Goal: Task Accomplishment & Management: Complete application form

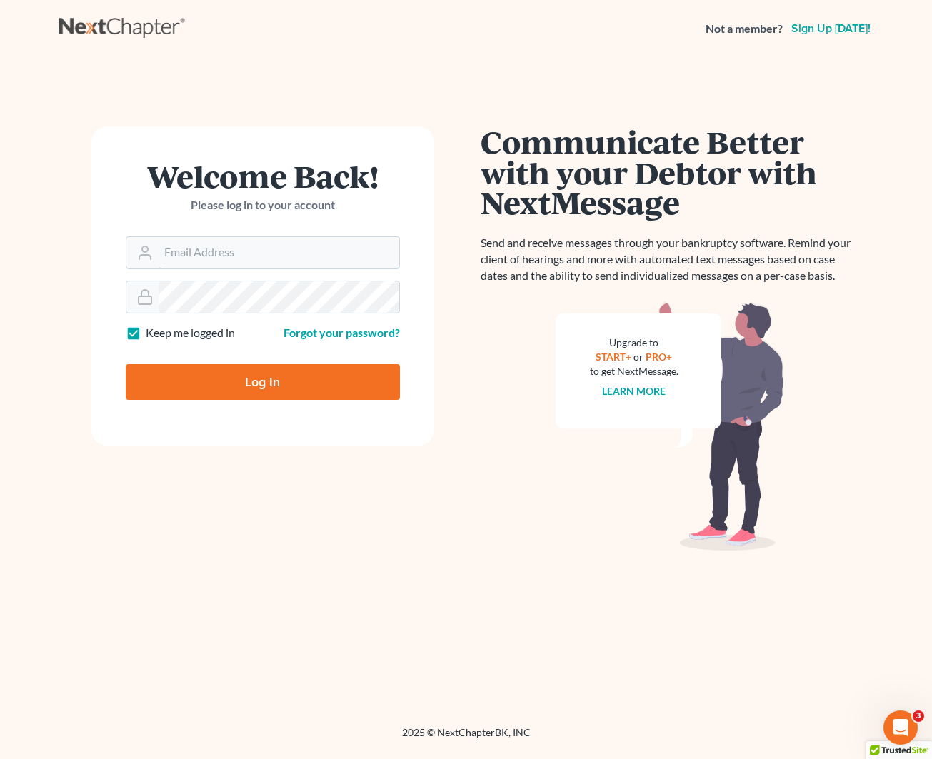
type input "[EMAIL_ADDRESS][DOMAIN_NAME]"
click at [535, 14] on nav "Not a member? Sign up [DATE]!" at bounding box center [466, 28] width 932 height 57
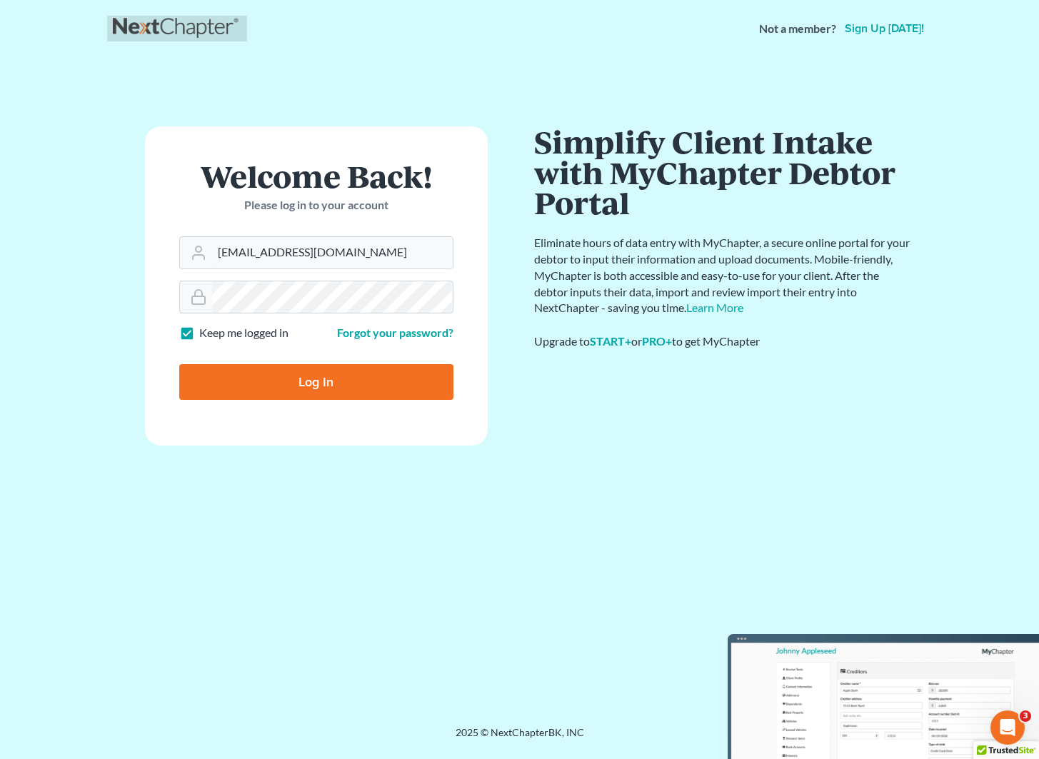
click at [157, 21] on link at bounding box center [177, 29] width 129 height 26
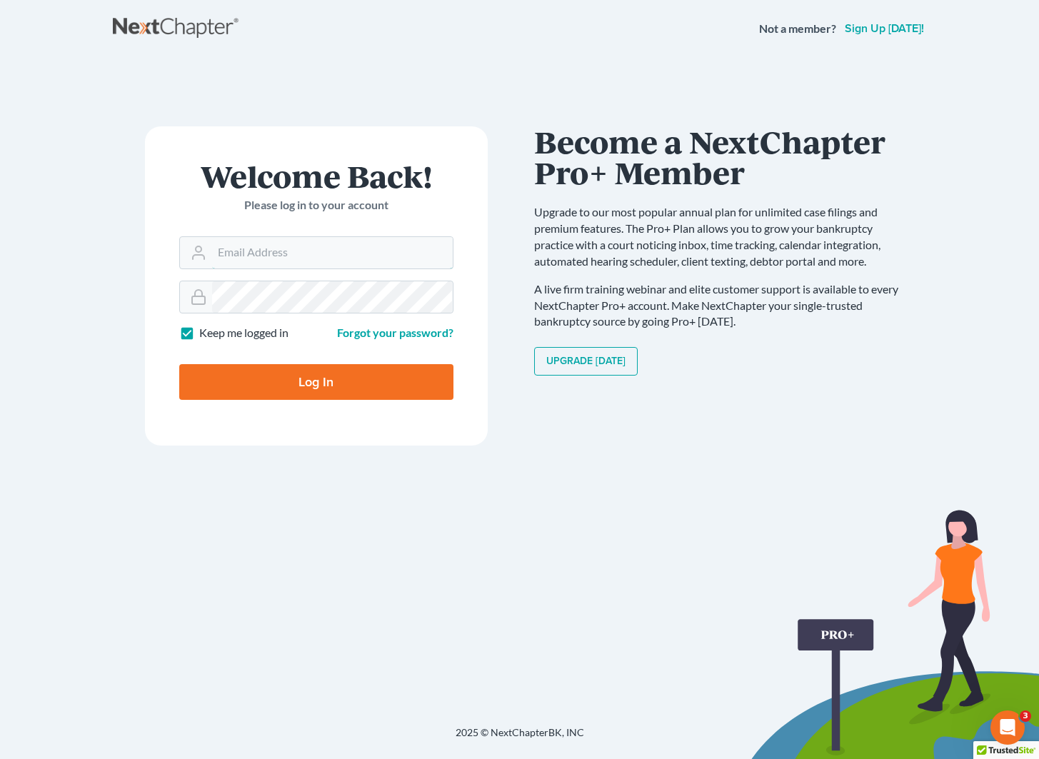
type input "[EMAIL_ADDRESS][DOMAIN_NAME]"
click at [383, 397] on input "Log In" at bounding box center [316, 382] width 274 height 36
type input "Thinking..."
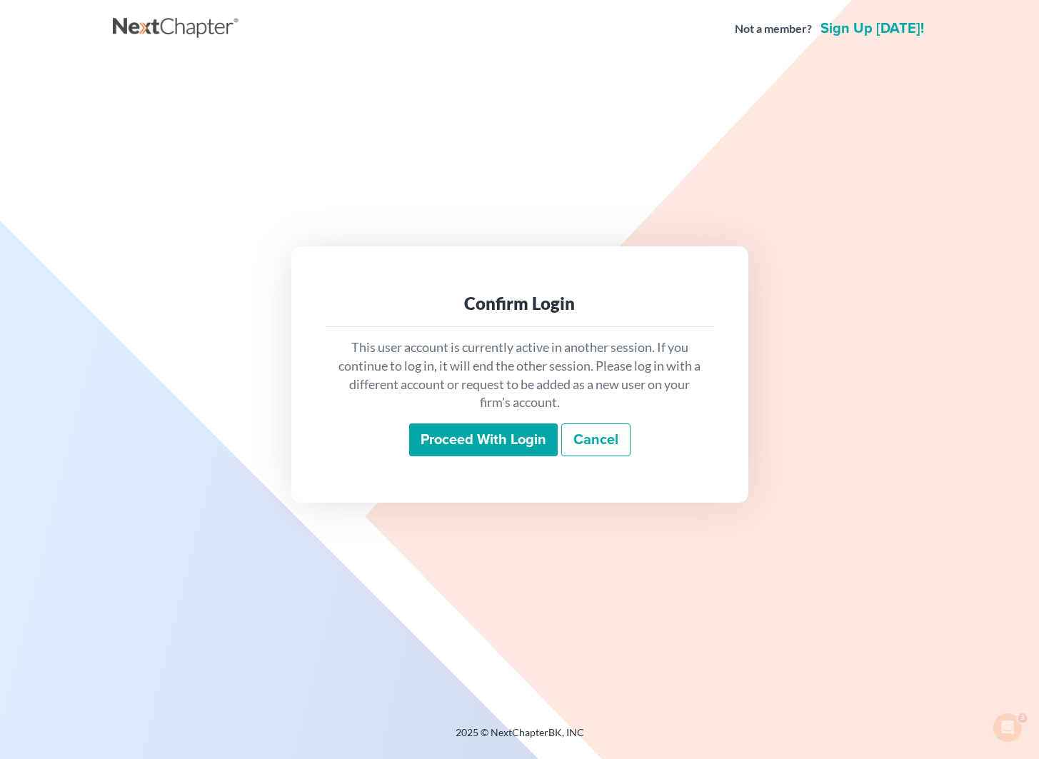
click at [513, 433] on input "Proceed with login" at bounding box center [483, 439] width 149 height 33
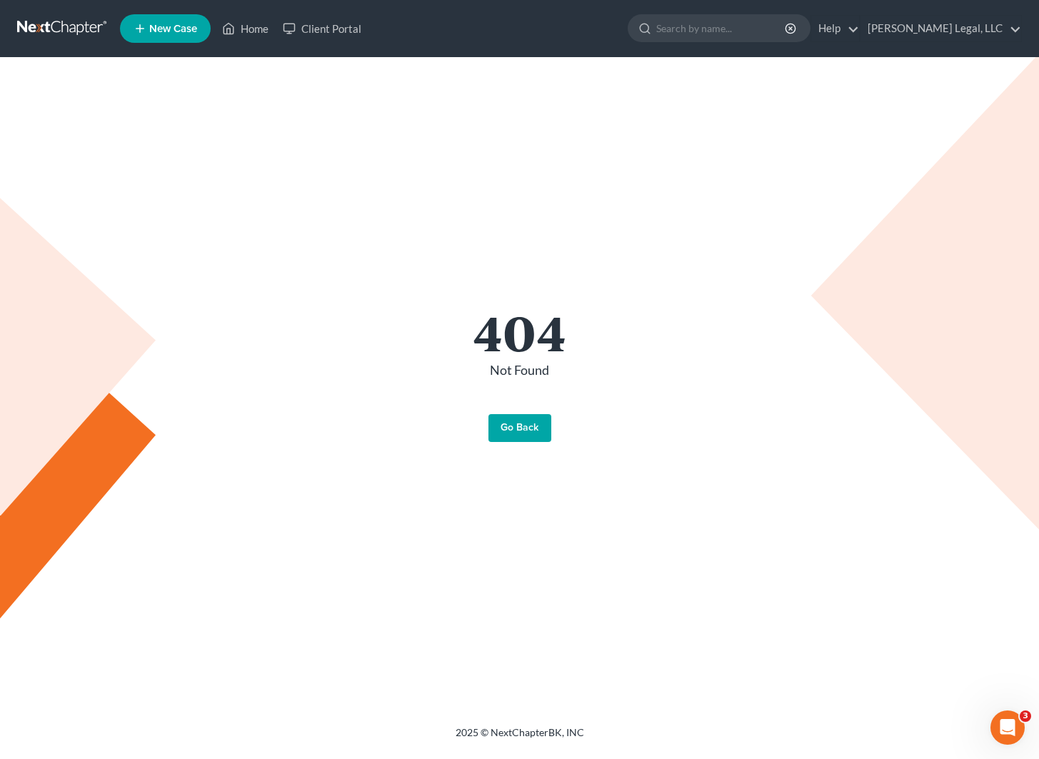
click at [525, 426] on link "Go Back" at bounding box center [519, 428] width 63 height 29
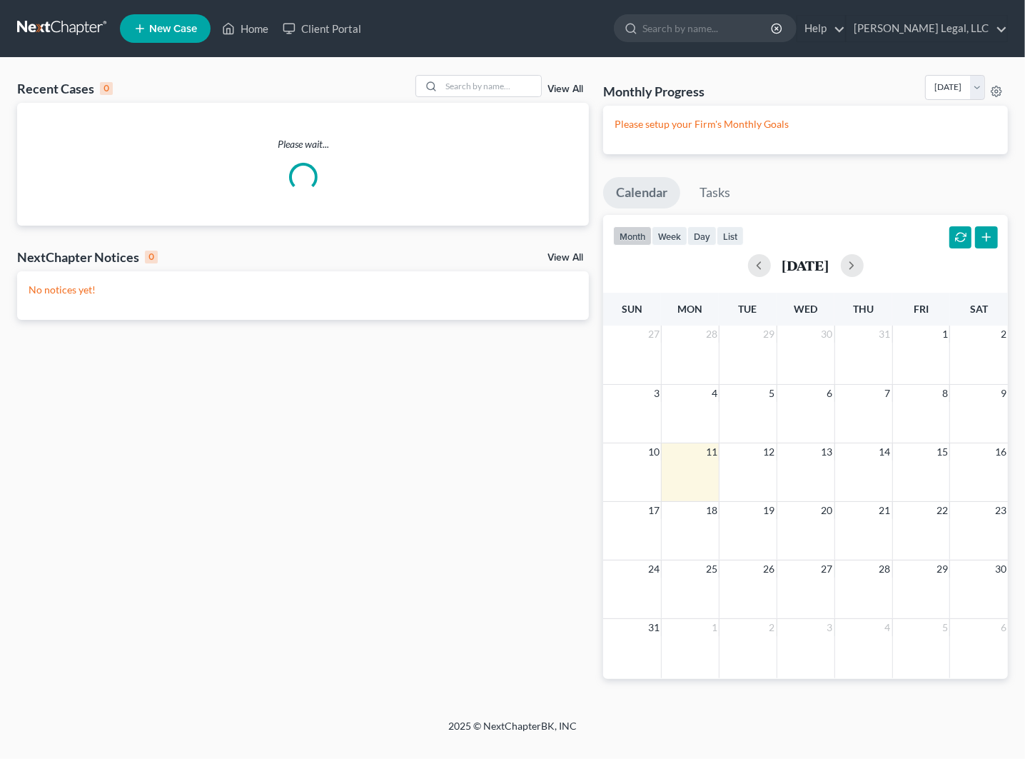
click at [44, 32] on link at bounding box center [62, 29] width 91 height 26
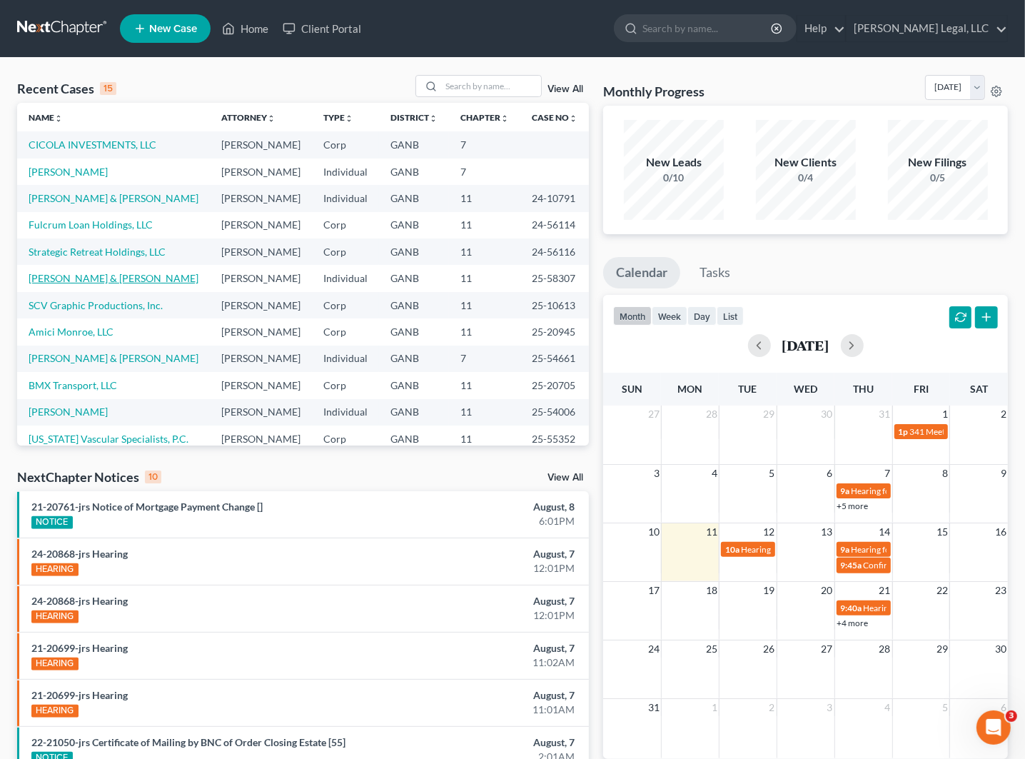
click at [79, 283] on link "[PERSON_NAME] & [PERSON_NAME]" at bounding box center [114, 278] width 170 height 12
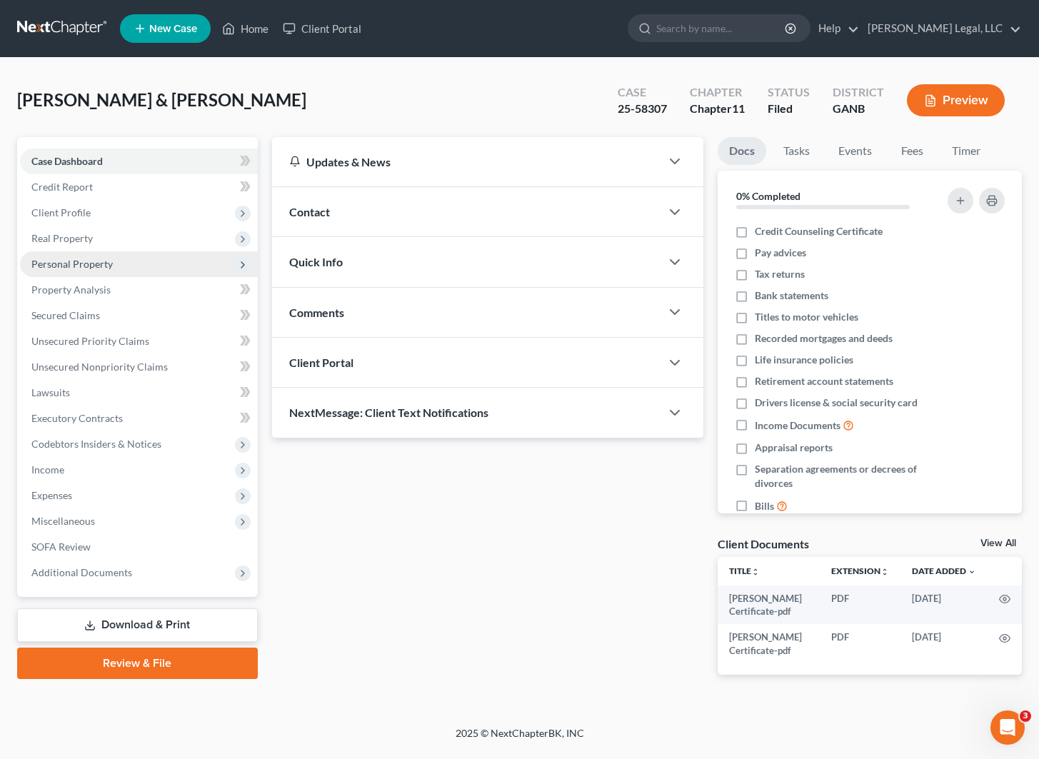
click at [111, 263] on span "Personal Property" at bounding box center [139, 264] width 238 height 26
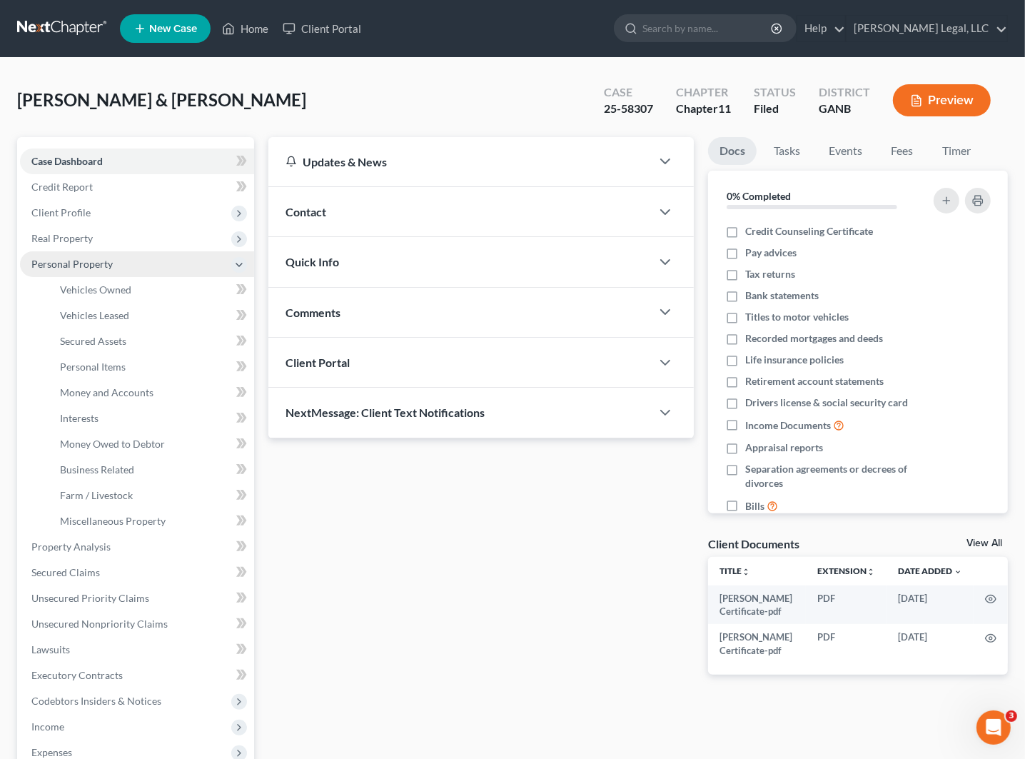
click at [102, 261] on span "Personal Property" at bounding box center [71, 264] width 81 height 12
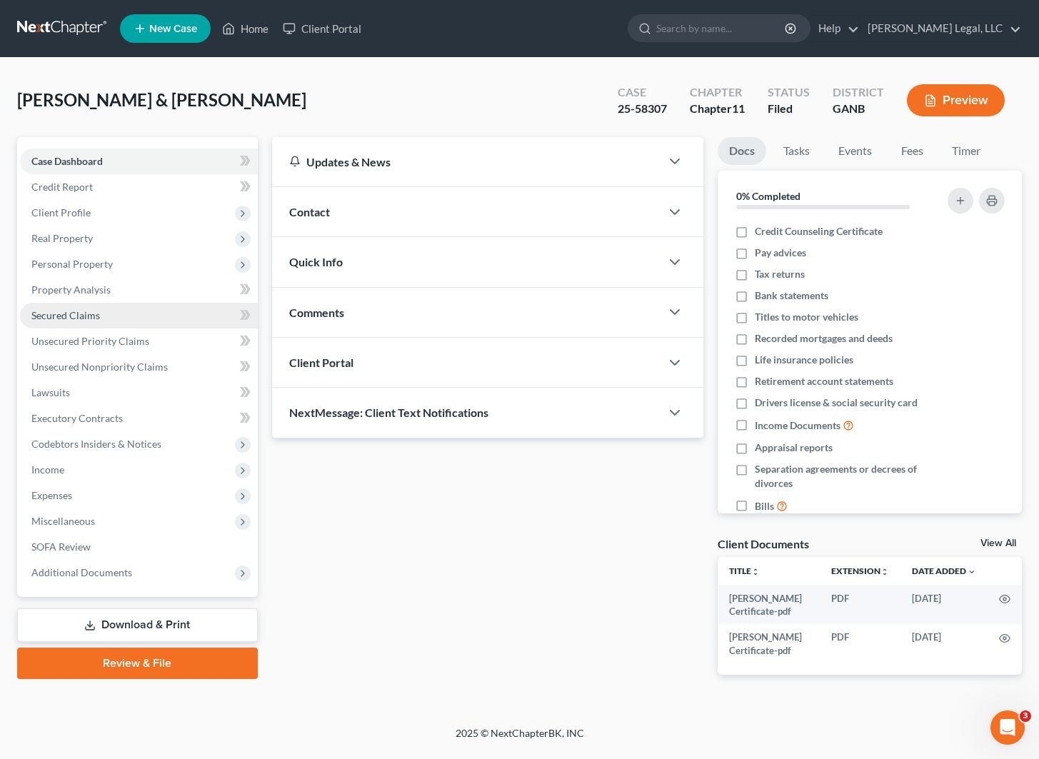
click at [118, 318] on link "Secured Claims" at bounding box center [139, 316] width 238 height 26
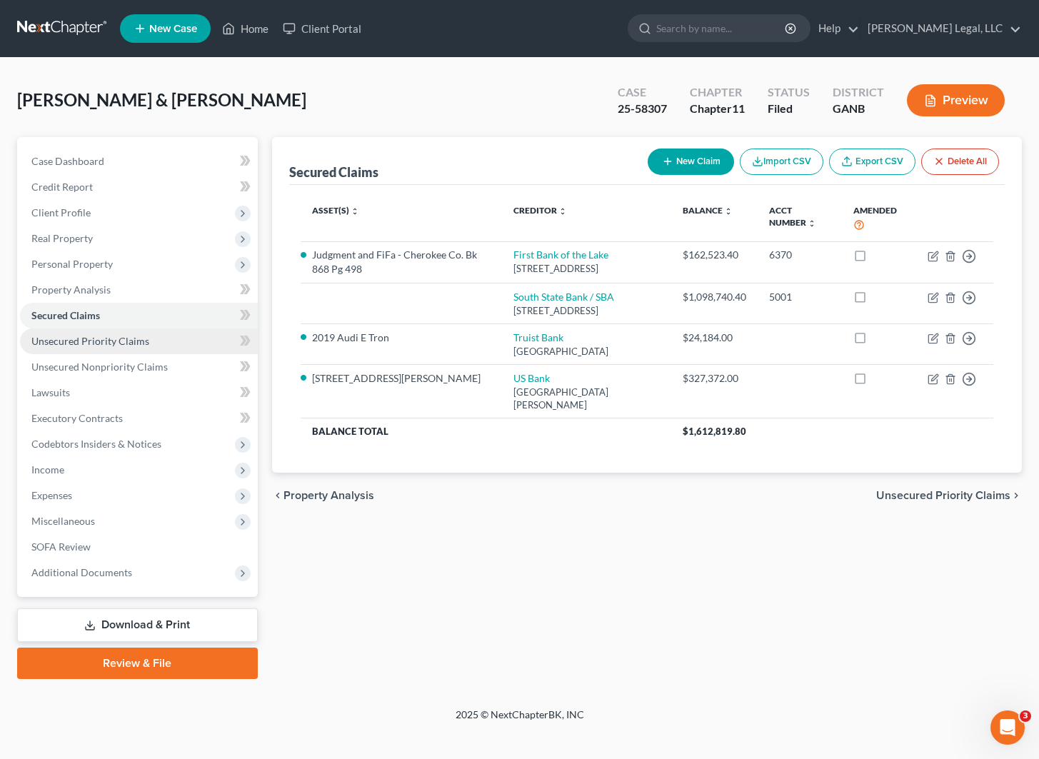
click at [123, 341] on span "Unsecured Priority Claims" at bounding box center [90, 341] width 118 height 12
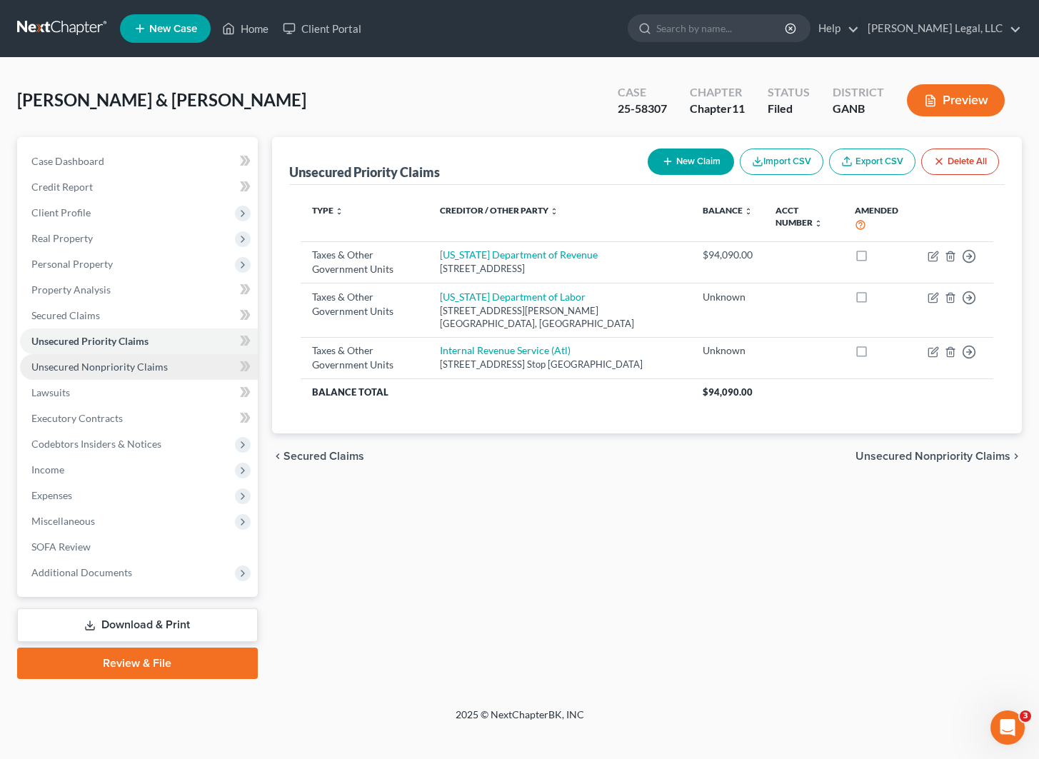
click at [126, 368] on span "Unsecured Nonpriority Claims" at bounding box center [99, 367] width 136 height 12
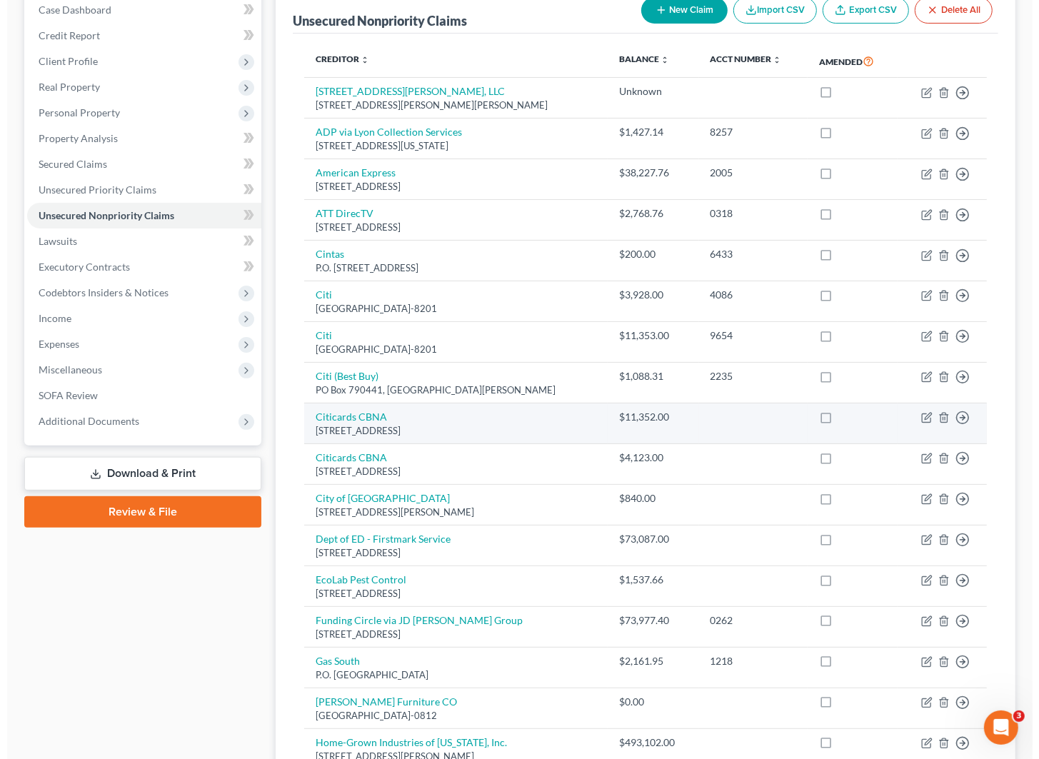
scroll to position [136, 0]
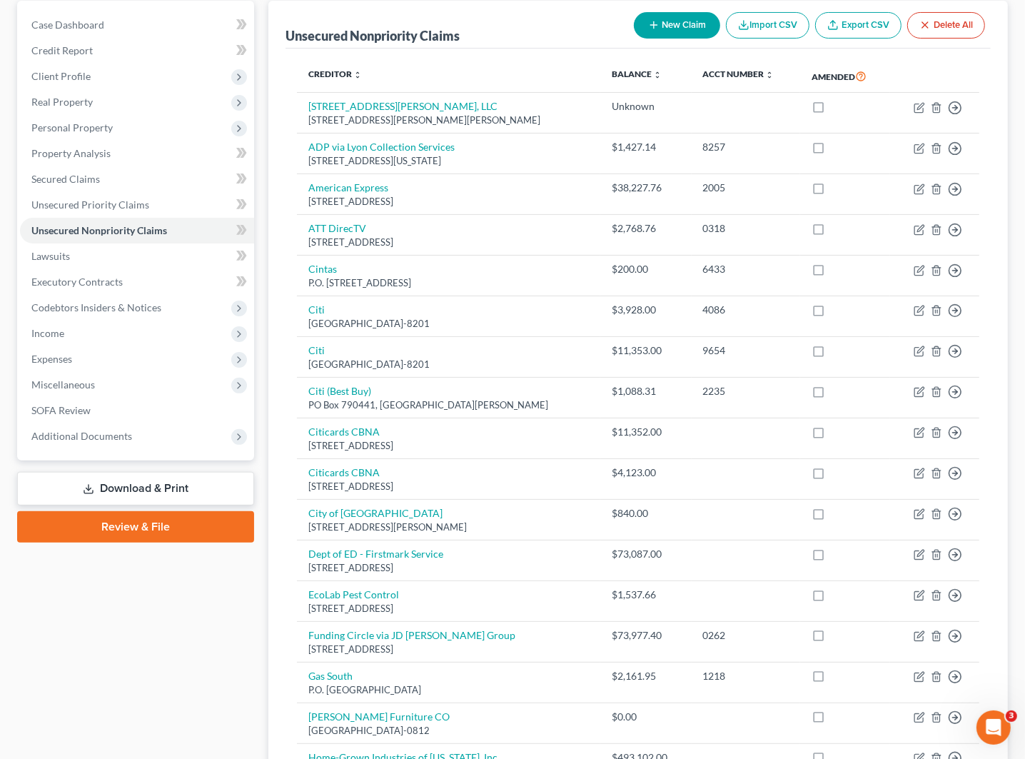
click at [664, 29] on button "New Claim" at bounding box center [677, 25] width 86 height 26
select select "2"
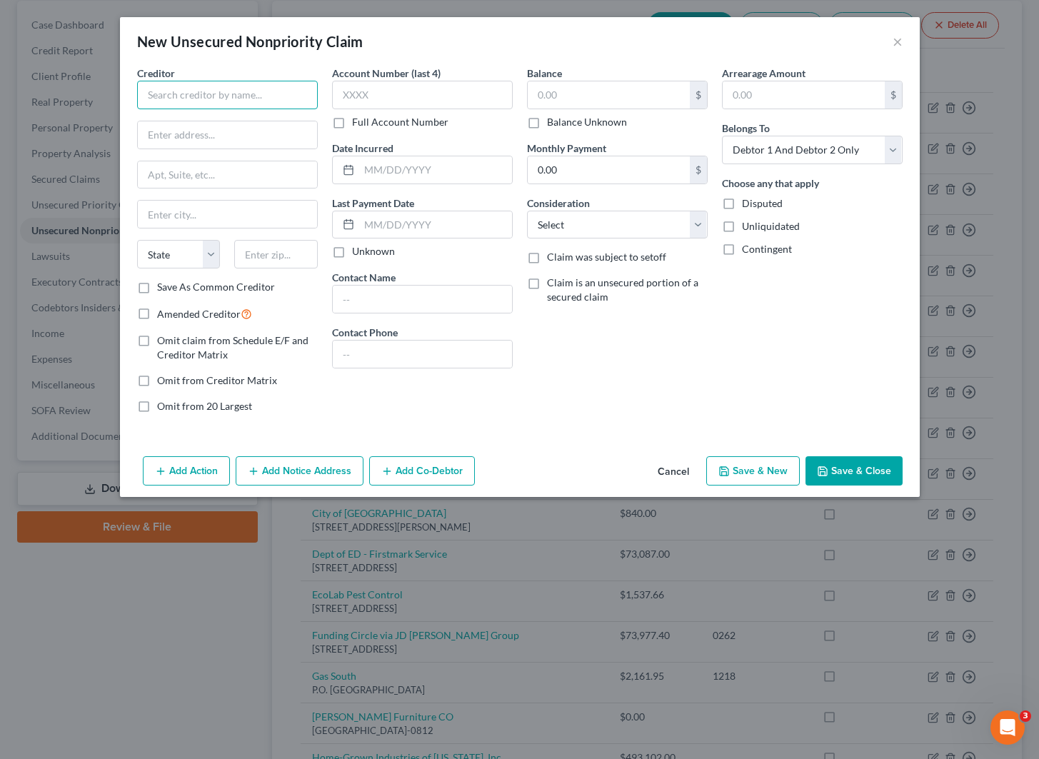
click at [258, 94] on input "text" at bounding box center [227, 95] width 181 height 29
type input "Georgia Power"
click at [180, 132] on input "text" at bounding box center [227, 134] width 179 height 27
paste input "829 Jefferson St NW, Atlanta, GA 30318"
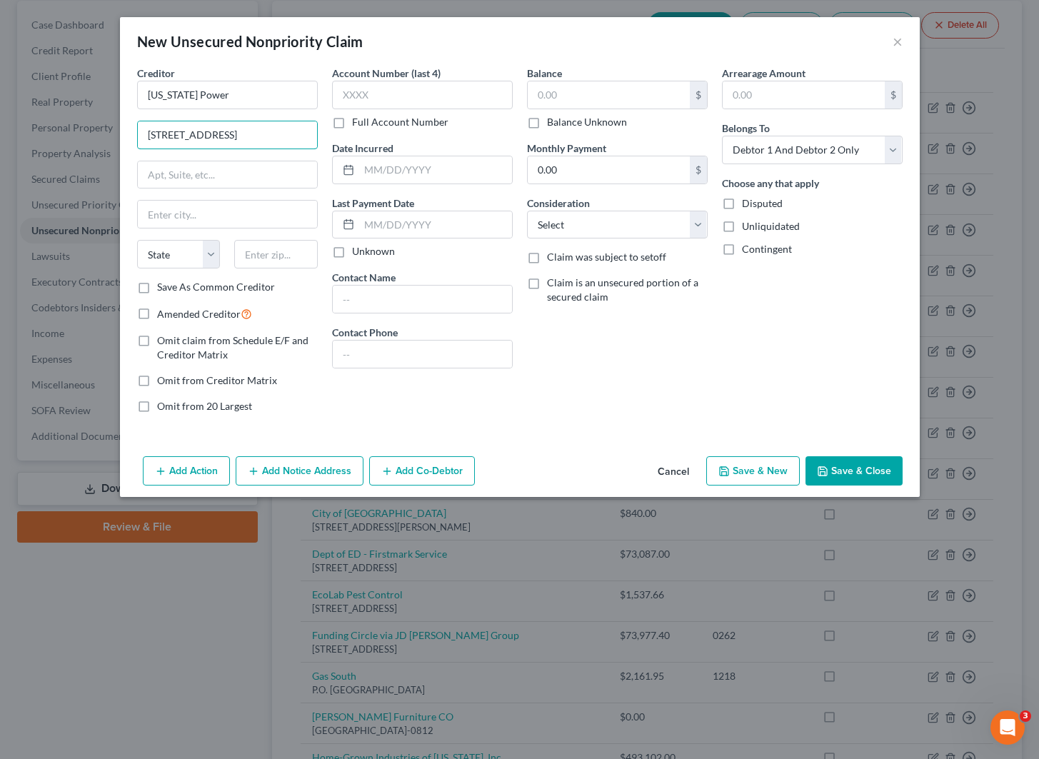
drag, startPoint x: 145, startPoint y: 126, endPoint x: 401, endPoint y: 141, distance: 256.0
click at [401, 141] on div "Creditor * Georgia Power 829 Jefferson St NW, Atlanta, GA 30318 State AL AK AR …" at bounding box center [520, 245] width 780 height 359
type input "82"
drag, startPoint x: 231, startPoint y: 129, endPoint x: 89, endPoint y: 121, distance: 141.6
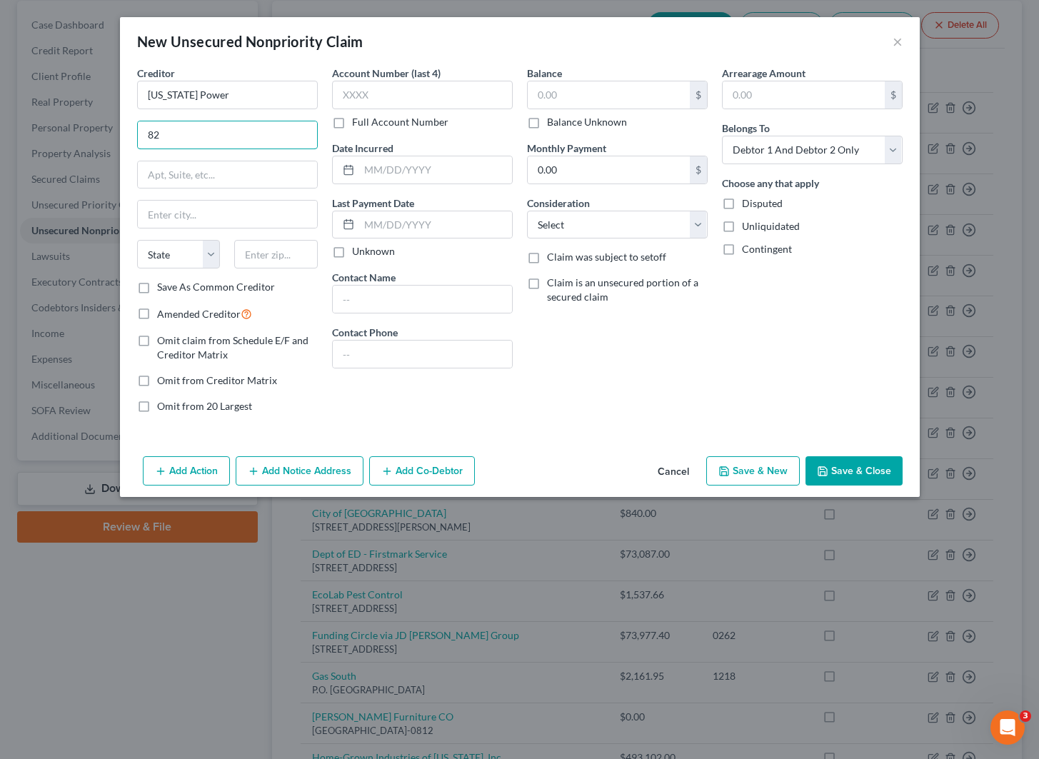
click at [89, 121] on div "New Unsecured Nonpriority Claim × Creditor * Georgia Power 82 State AL AK AR AZ…" at bounding box center [519, 379] width 1039 height 759
click at [190, 136] on input "text" at bounding box center [227, 134] width 179 height 27
paste input "829 Jefferson St NW, Atlanta, GA 30318"
type input "829 Jefferson St NW, Atlanta, GA 30318"
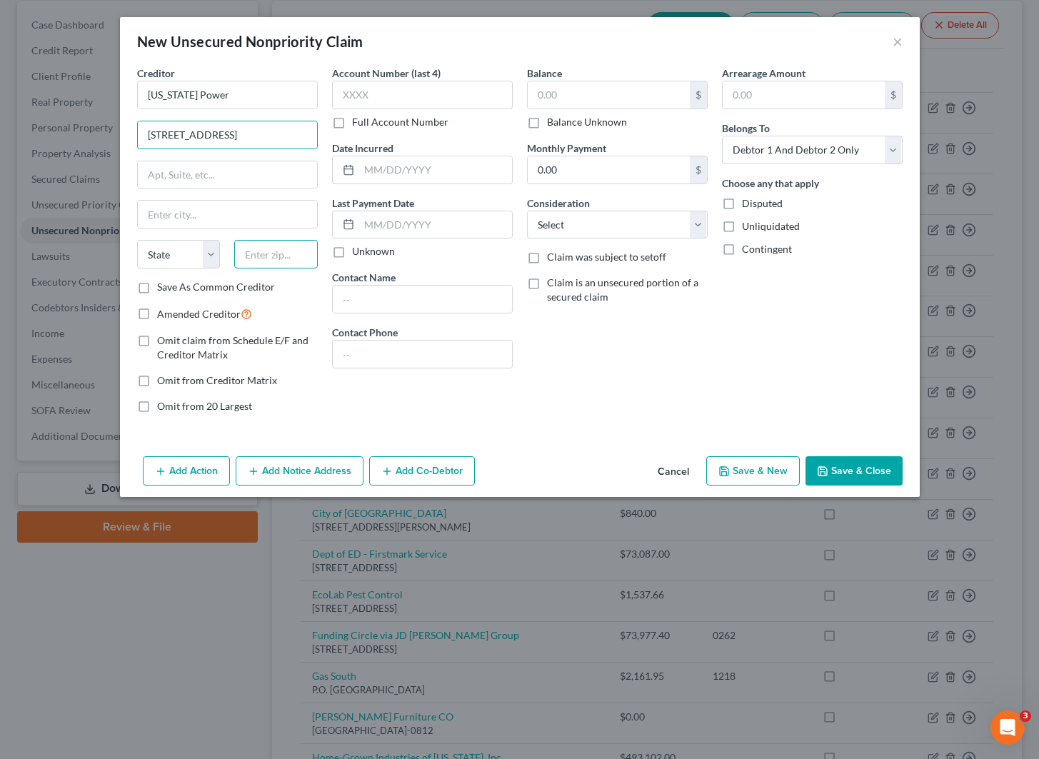
scroll to position [0, 0]
click at [293, 256] on input "text" at bounding box center [276, 254] width 84 height 29
type input "30318"
type input "Atlanta"
select select "10"
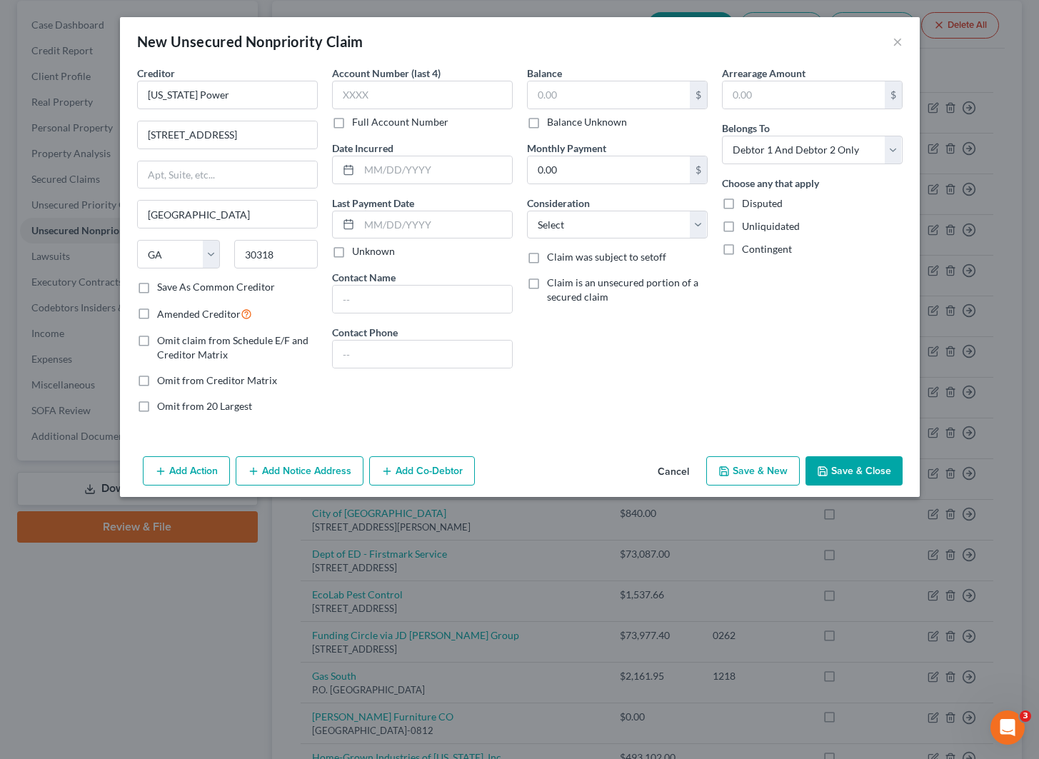
click at [293, 302] on div "Creditor * Georgia Power 829 Jefferson St NW, Atlanta, GA 30318 Atlanta State A…" at bounding box center [227, 245] width 195 height 359
drag, startPoint x: 241, startPoint y: 132, endPoint x: 380, endPoint y: 139, distance: 138.7
click at [380, 139] on div "Creditor * Georgia Power 829 Jefferson St NW, Atlanta, GA 30318 Atlanta State A…" at bounding box center [520, 245] width 780 height 359
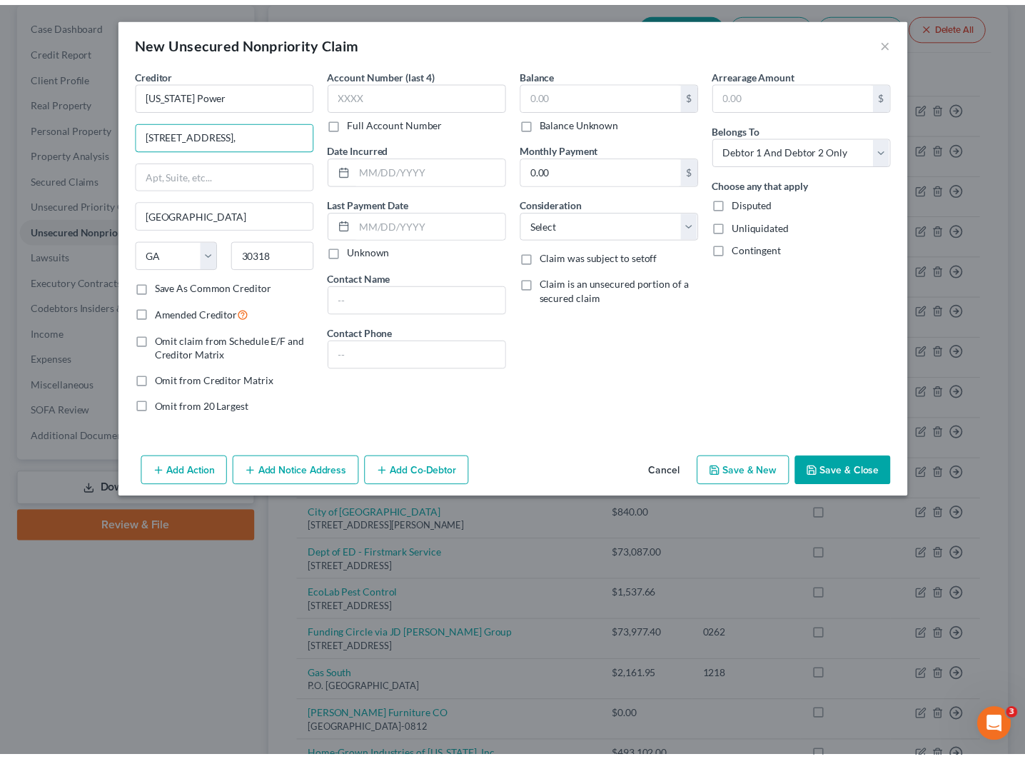
scroll to position [0, 0]
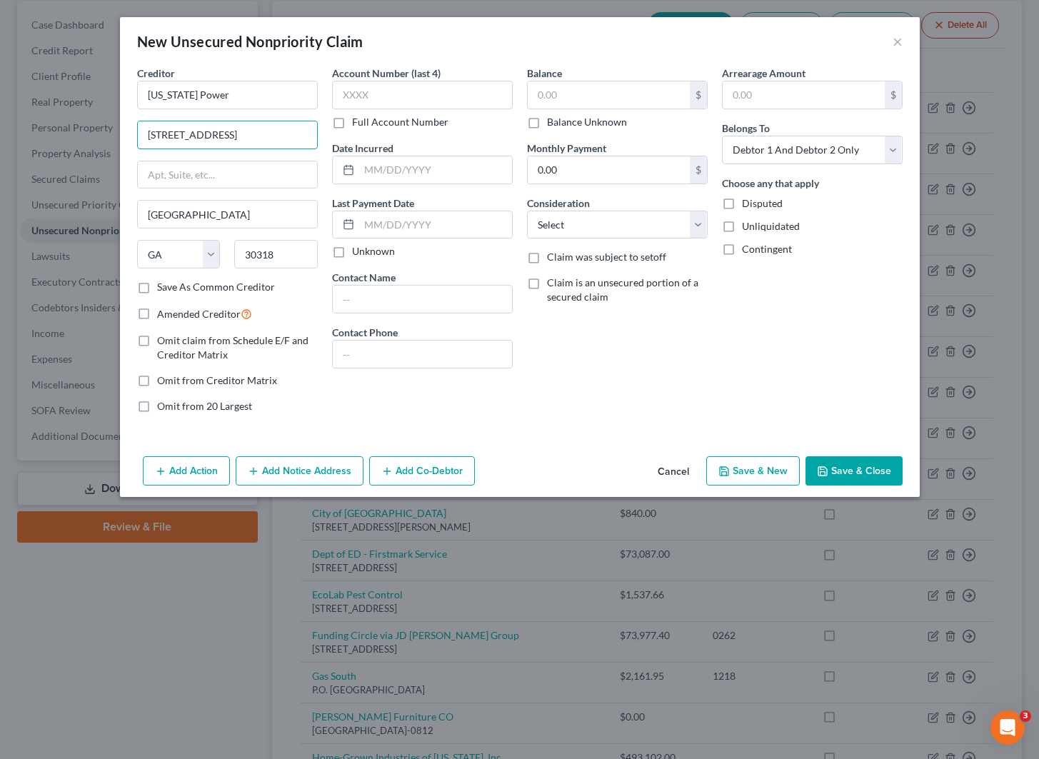
type input "829 Jefferson St NW"
click at [157, 289] on label "Save As Common Creditor" at bounding box center [216, 287] width 118 height 14
click at [163, 289] on input "Save As Common Creditor" at bounding box center [167, 284] width 9 height 9
checkbox input "true"
click at [413, 97] on input "text" at bounding box center [422, 95] width 181 height 29
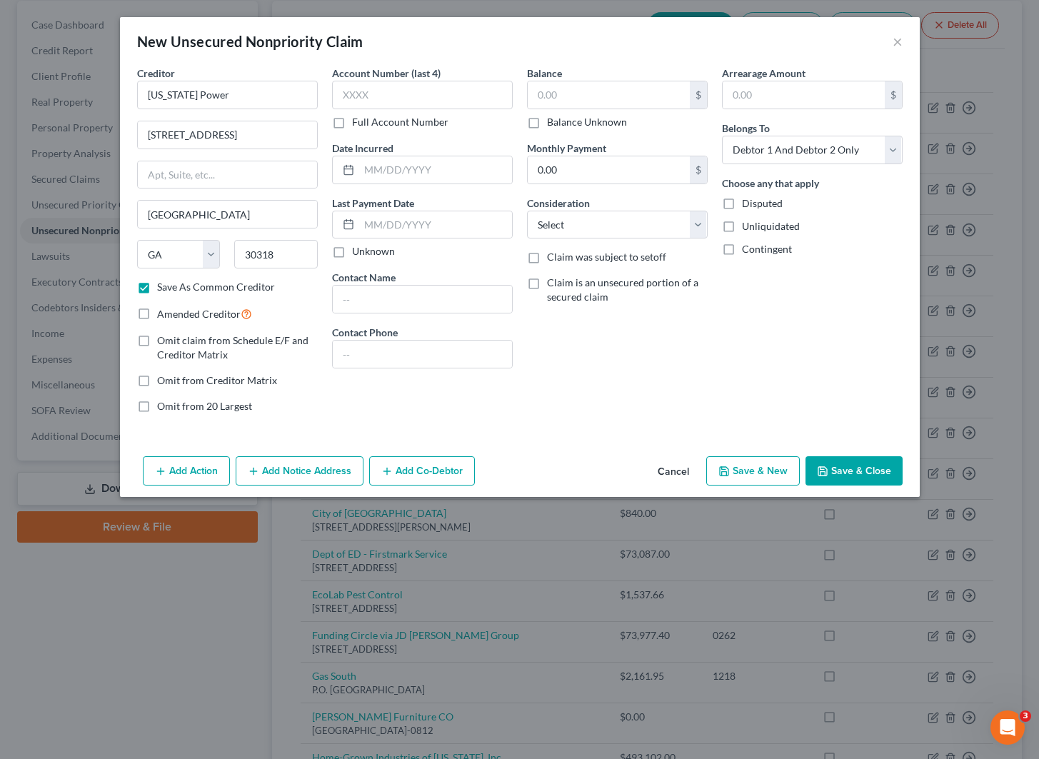
click at [742, 206] on label "Disputed" at bounding box center [762, 203] width 41 height 14
click at [748, 206] on input "Disputed" at bounding box center [752, 200] width 9 height 9
checkbox input "true"
click at [565, 97] on input "text" at bounding box center [609, 94] width 162 height 27
type input "2,446"
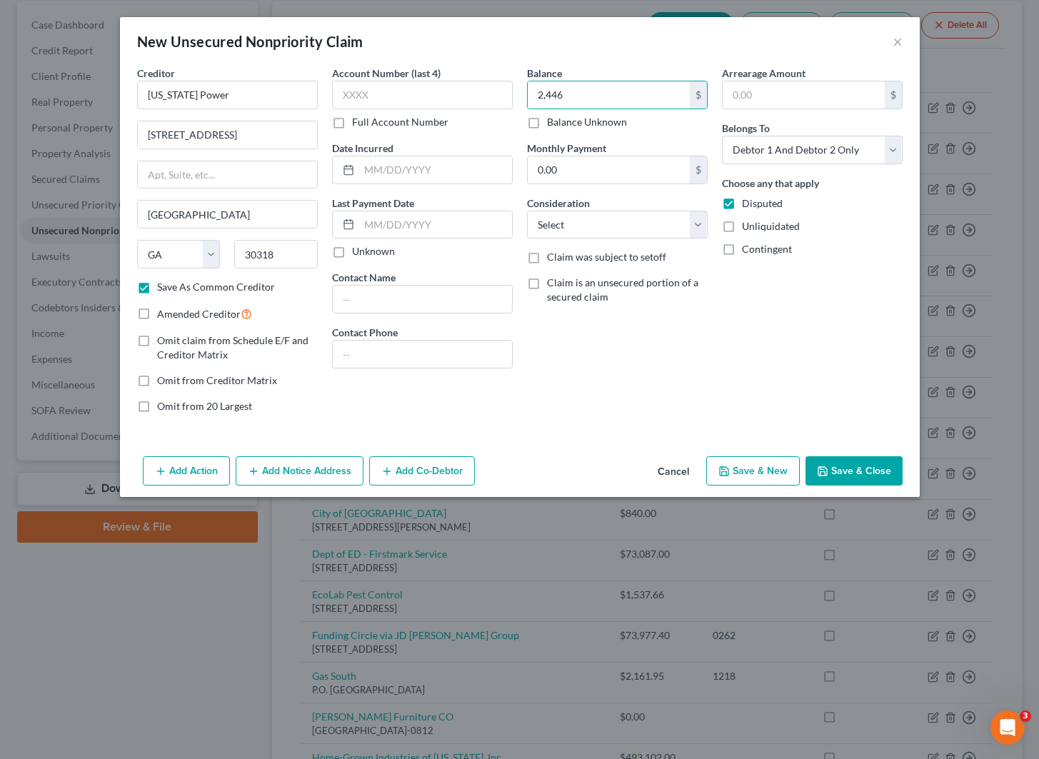
click at [627, 383] on div "Balance 2,446.00 $ Balance Unknown Balance Undetermined 2,446 $ Balance Unknown…" at bounding box center [617, 245] width 195 height 359
click at [846, 471] on button "Save & Close" at bounding box center [853, 471] width 97 height 30
checkbox input "false"
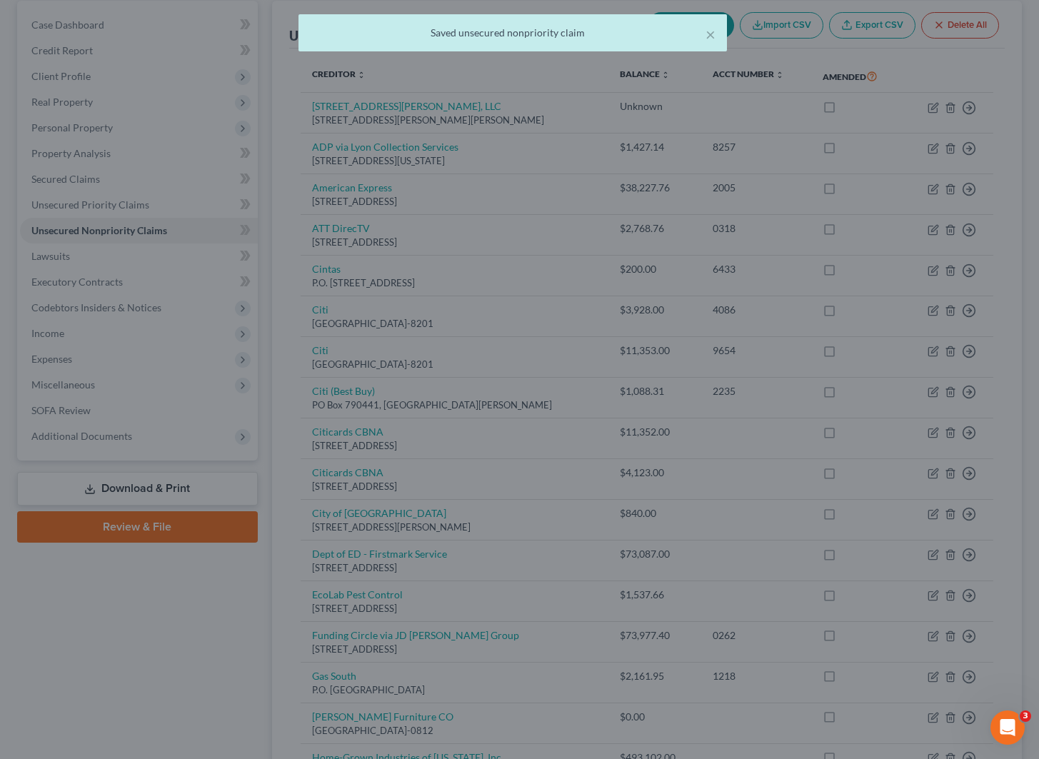
type input "2,446.00"
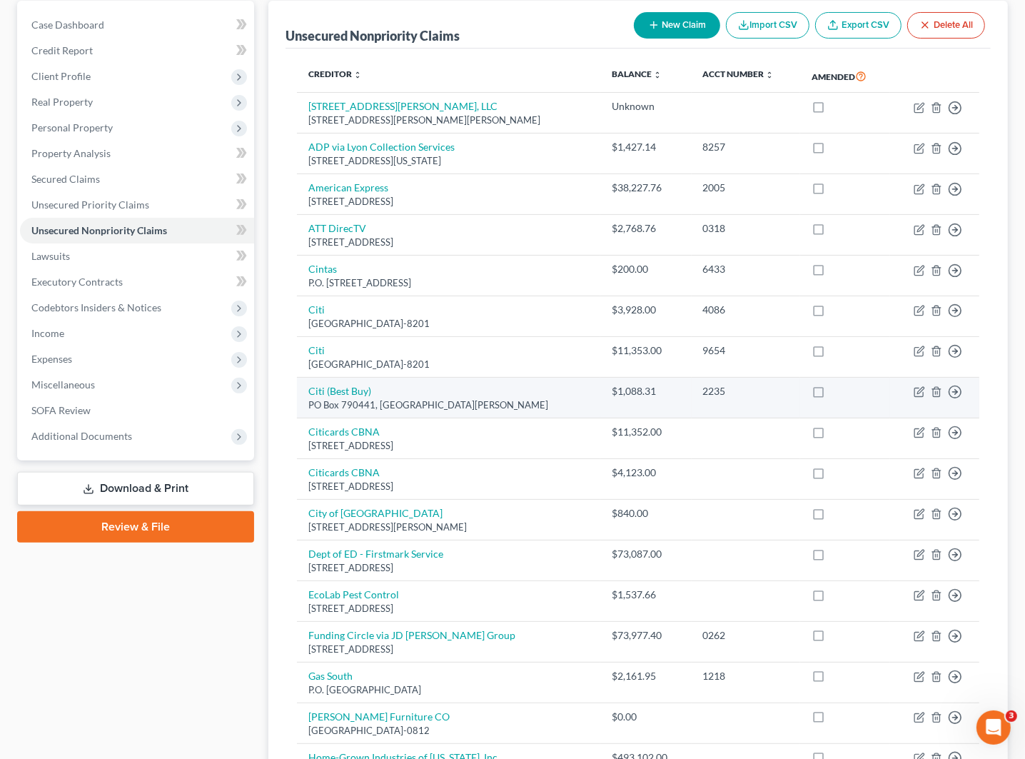
scroll to position [226, 0]
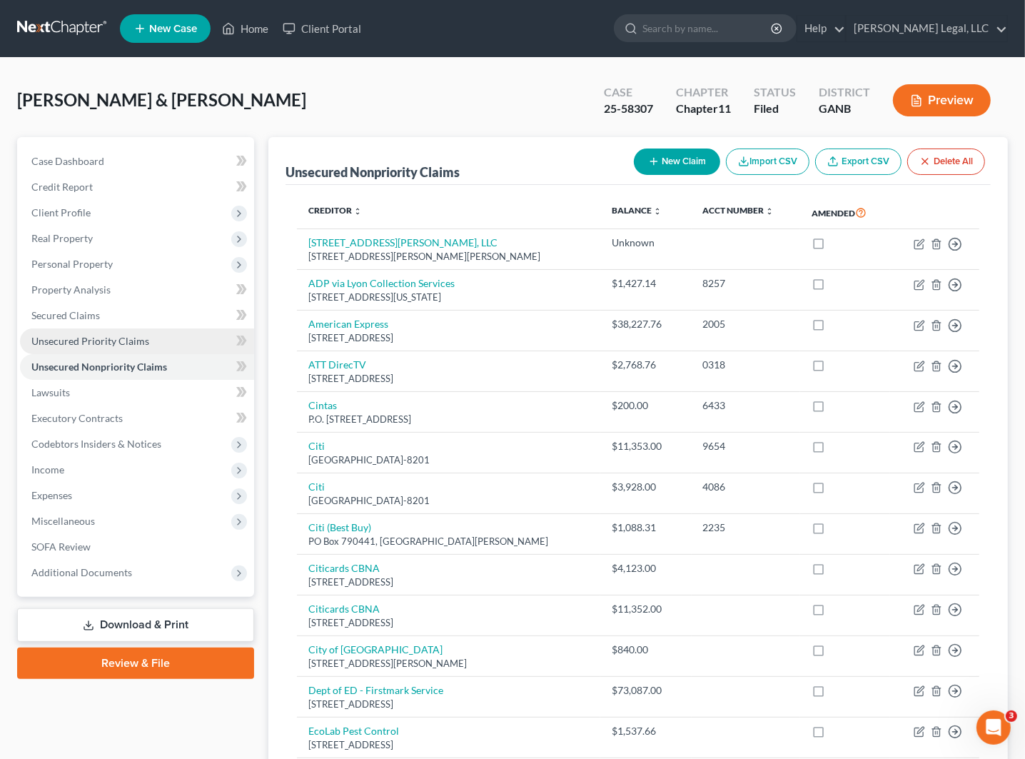
click at [93, 336] on span "Unsecured Priority Claims" at bounding box center [90, 341] width 118 height 12
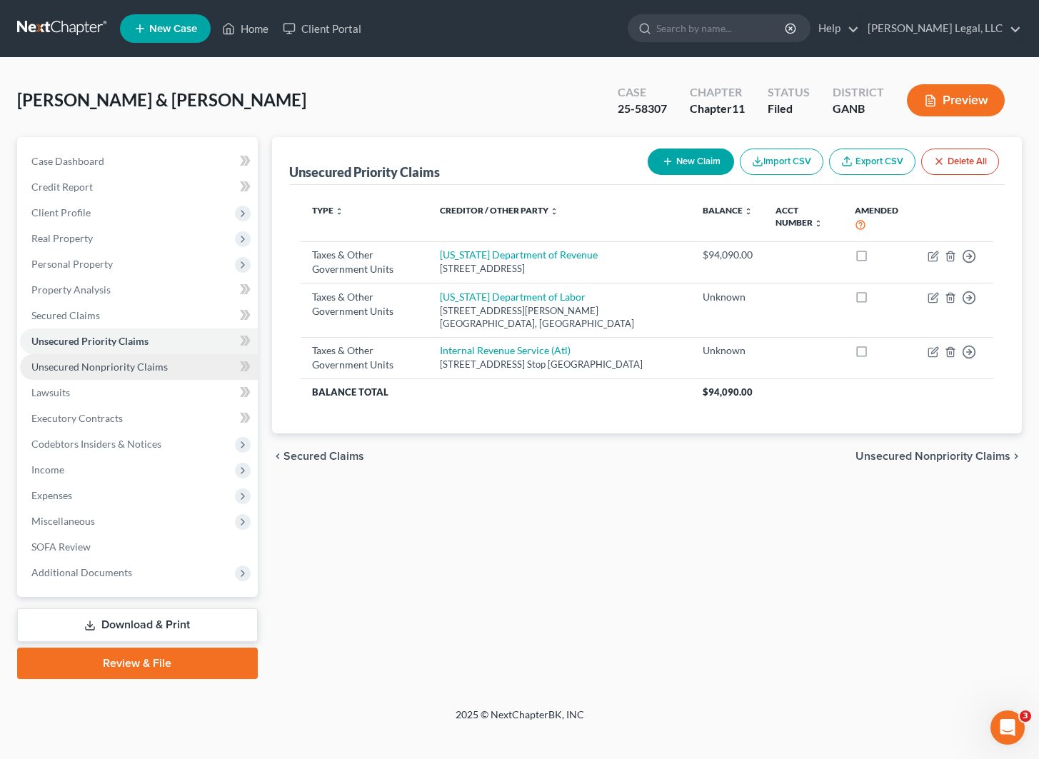
click at [113, 357] on link "Unsecured Nonpriority Claims" at bounding box center [139, 367] width 238 height 26
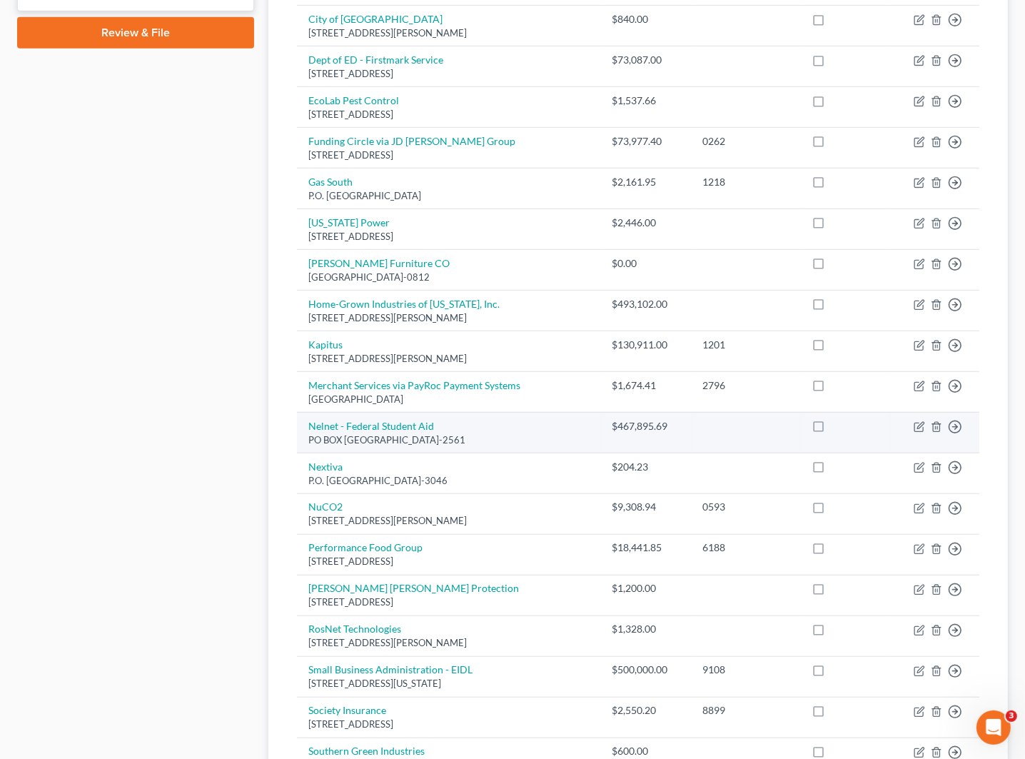
scroll to position [541, 0]
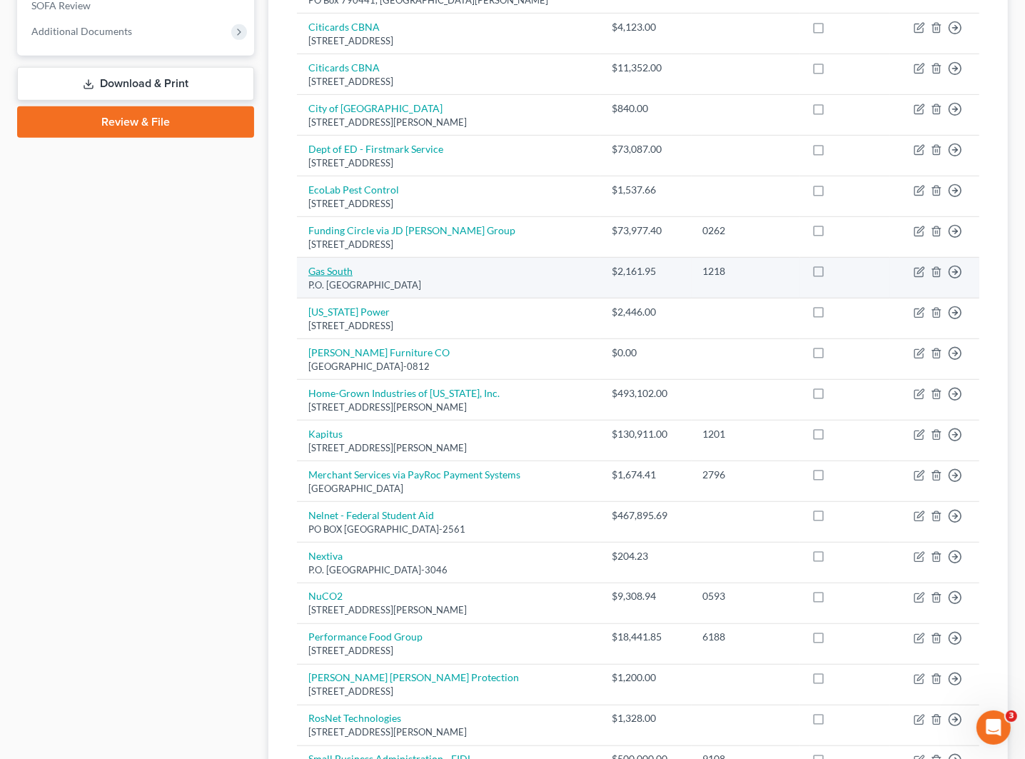
click at [333, 268] on link "Gas South" at bounding box center [330, 271] width 44 height 12
select select "10"
select select "4"
select select "0"
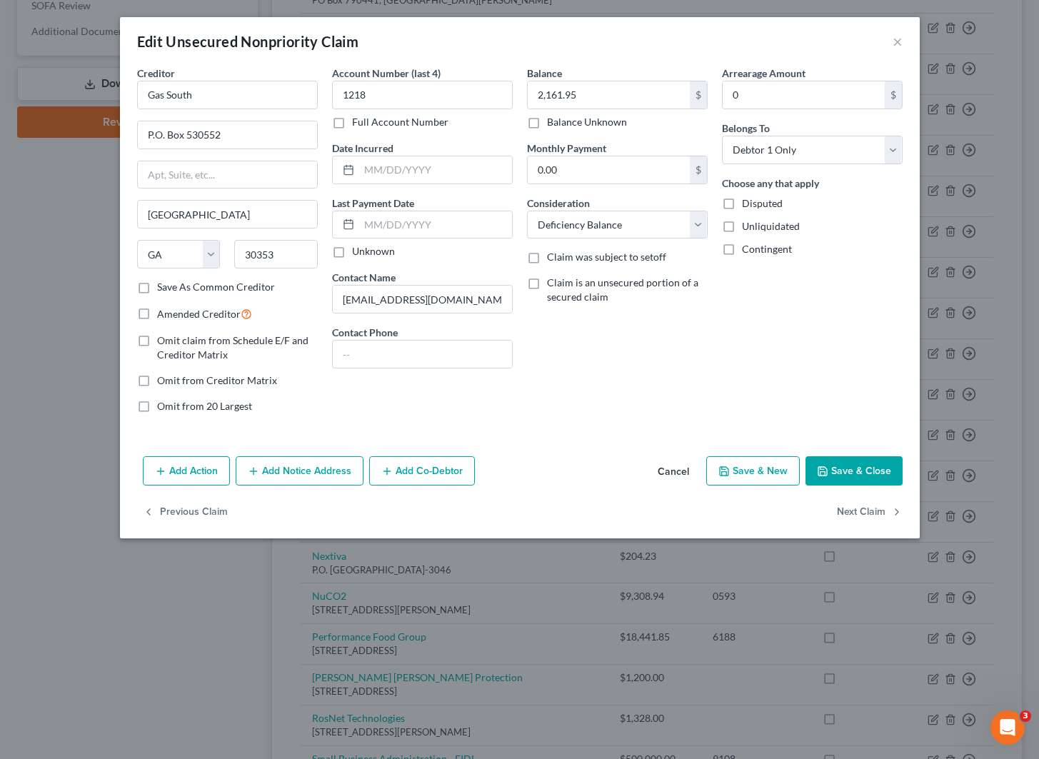
click at [742, 202] on label "Disputed" at bounding box center [762, 203] width 41 height 14
click at [748, 202] on input "Disputed" at bounding box center [752, 200] width 9 height 9
checkbox input "true"
click at [157, 288] on label "Save As Common Creditor" at bounding box center [216, 287] width 118 height 14
click at [163, 288] on input "Save As Common Creditor" at bounding box center [167, 284] width 9 height 9
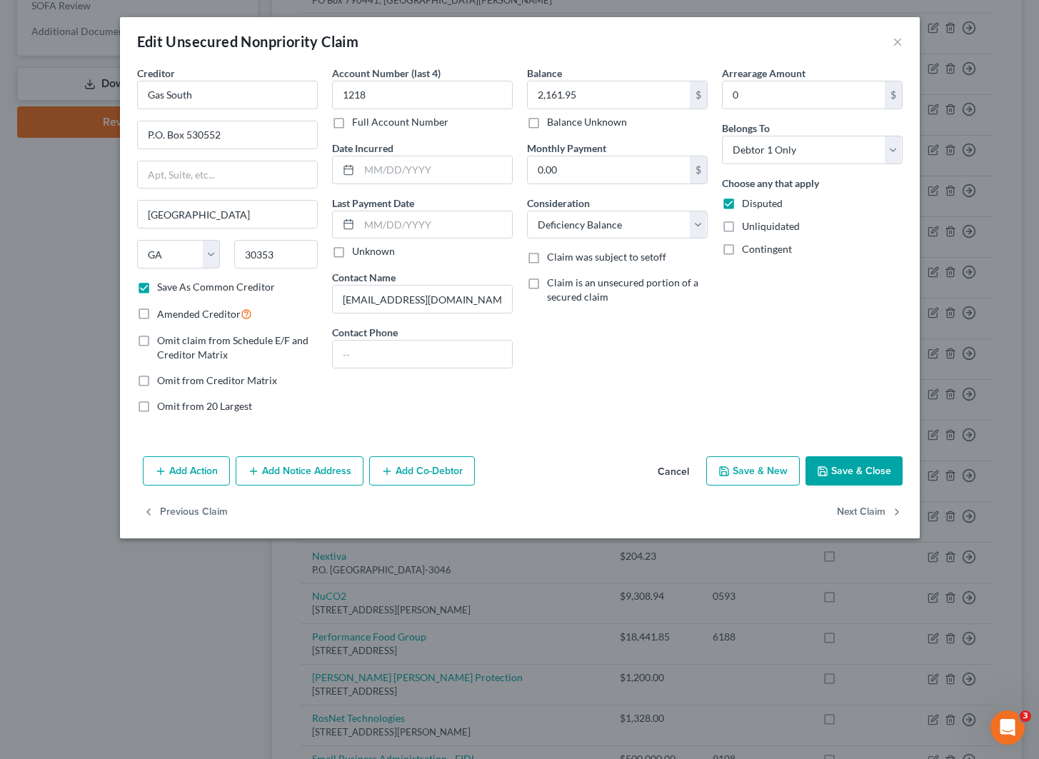
click at [837, 473] on button "Save & Close" at bounding box center [853, 471] width 97 height 30
checkbox input "false"
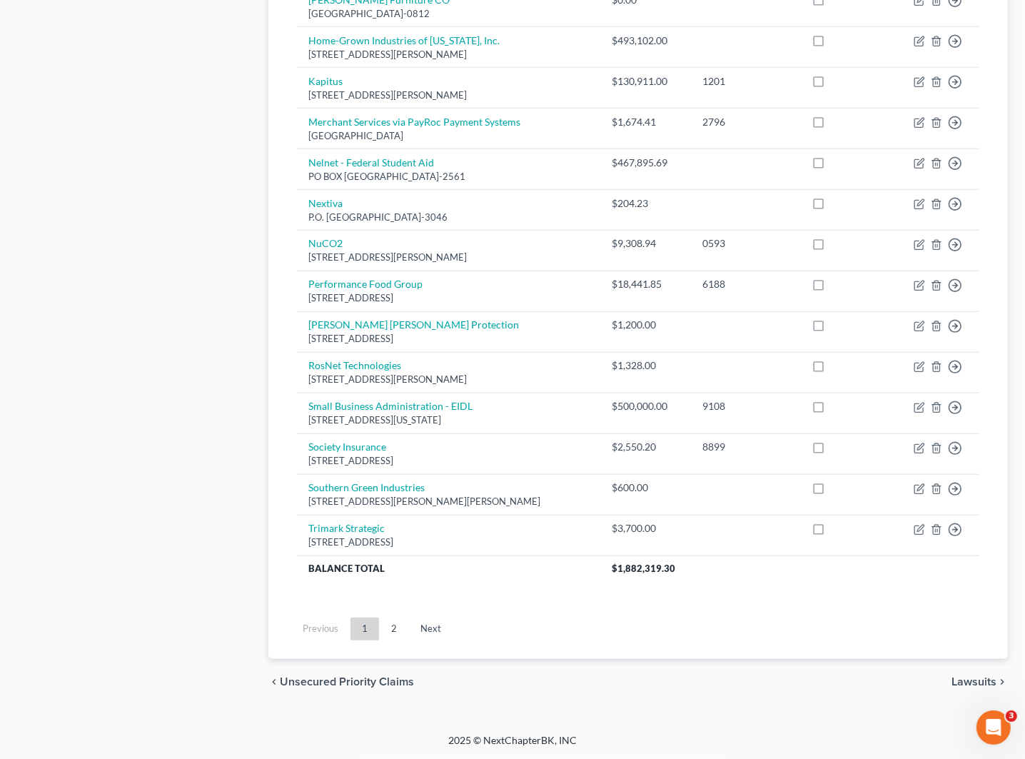
scroll to position [898, 0]
click at [403, 623] on link "2" at bounding box center [394, 629] width 29 height 23
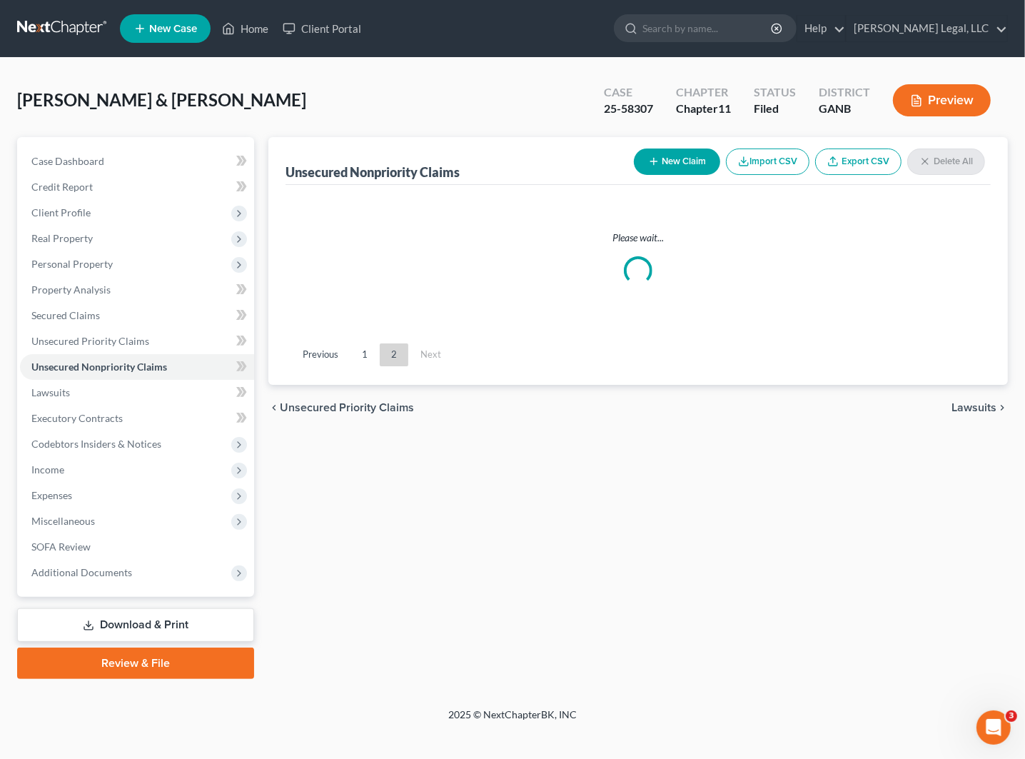
scroll to position [0, 0]
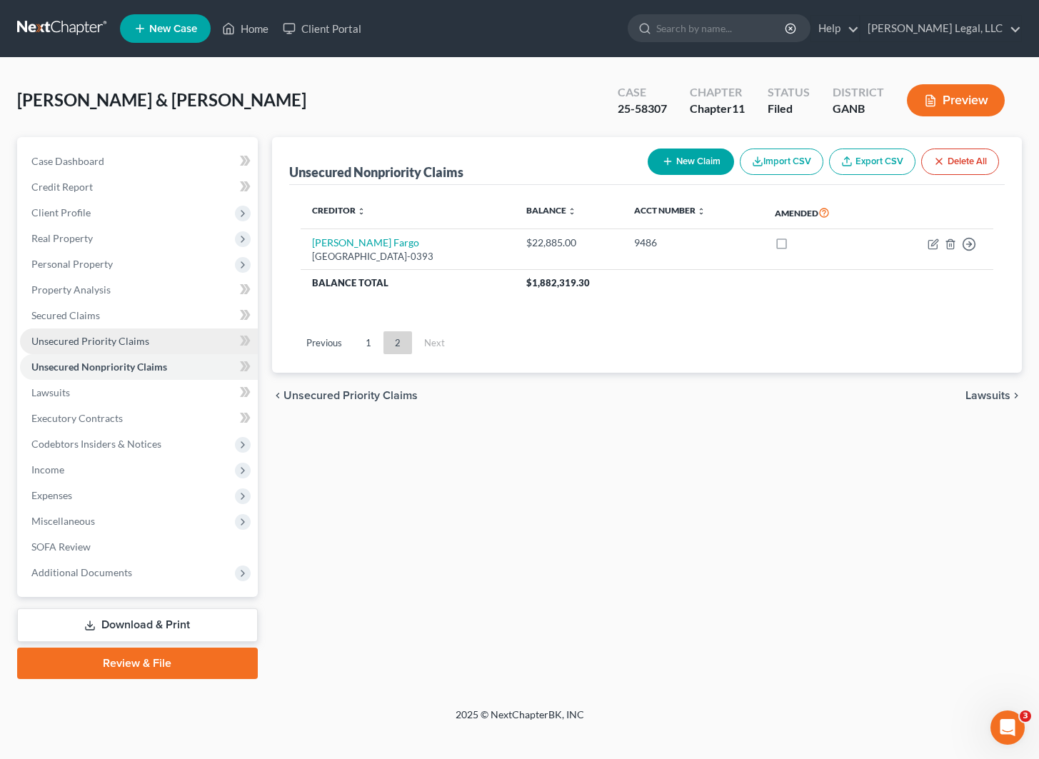
click at [109, 346] on link "Unsecured Priority Claims" at bounding box center [139, 341] width 238 height 26
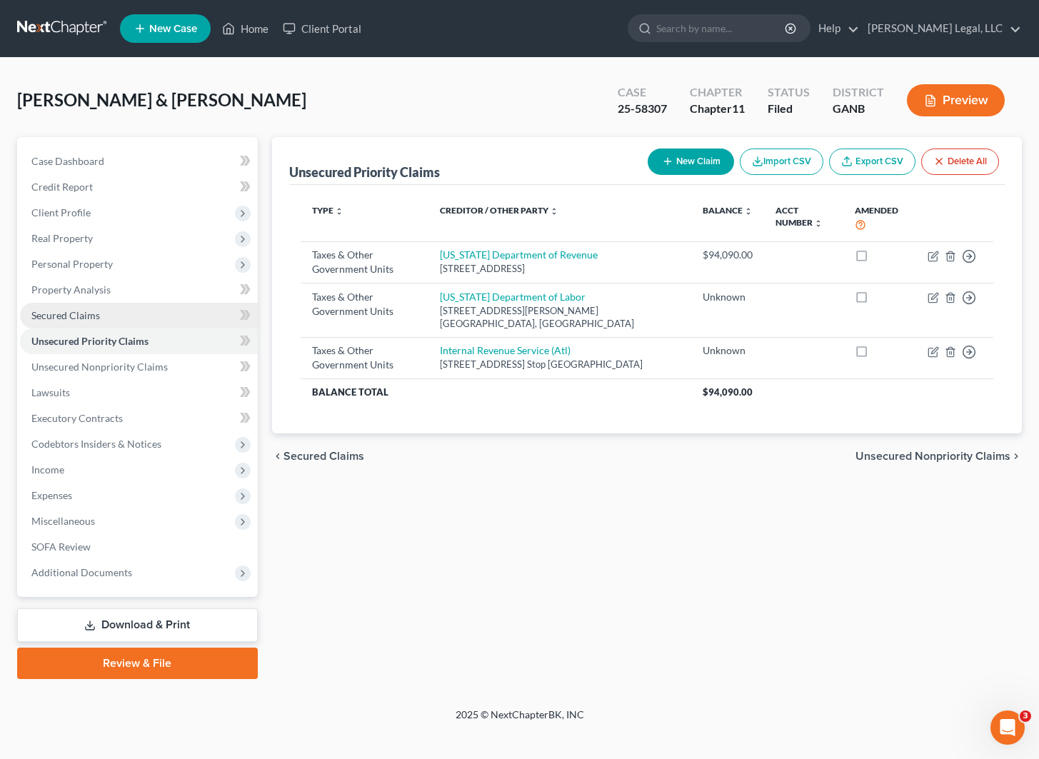
click at [101, 311] on link "Secured Claims" at bounding box center [139, 316] width 238 height 26
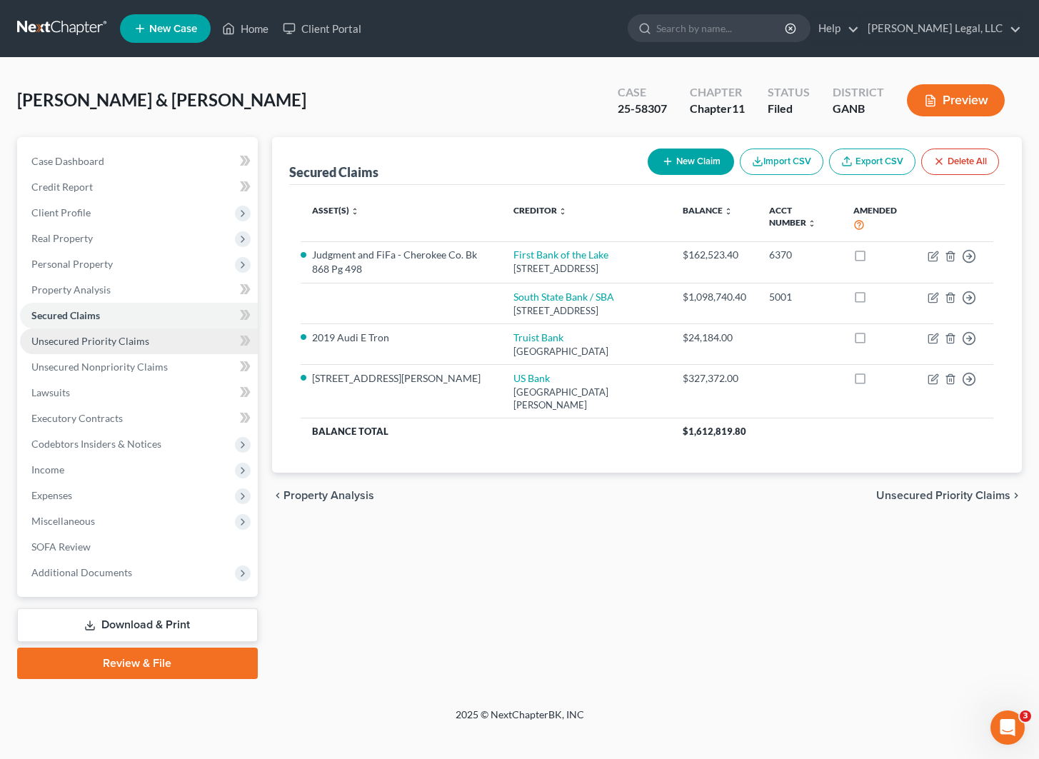
click at [113, 348] on link "Unsecured Priority Claims" at bounding box center [139, 341] width 238 height 26
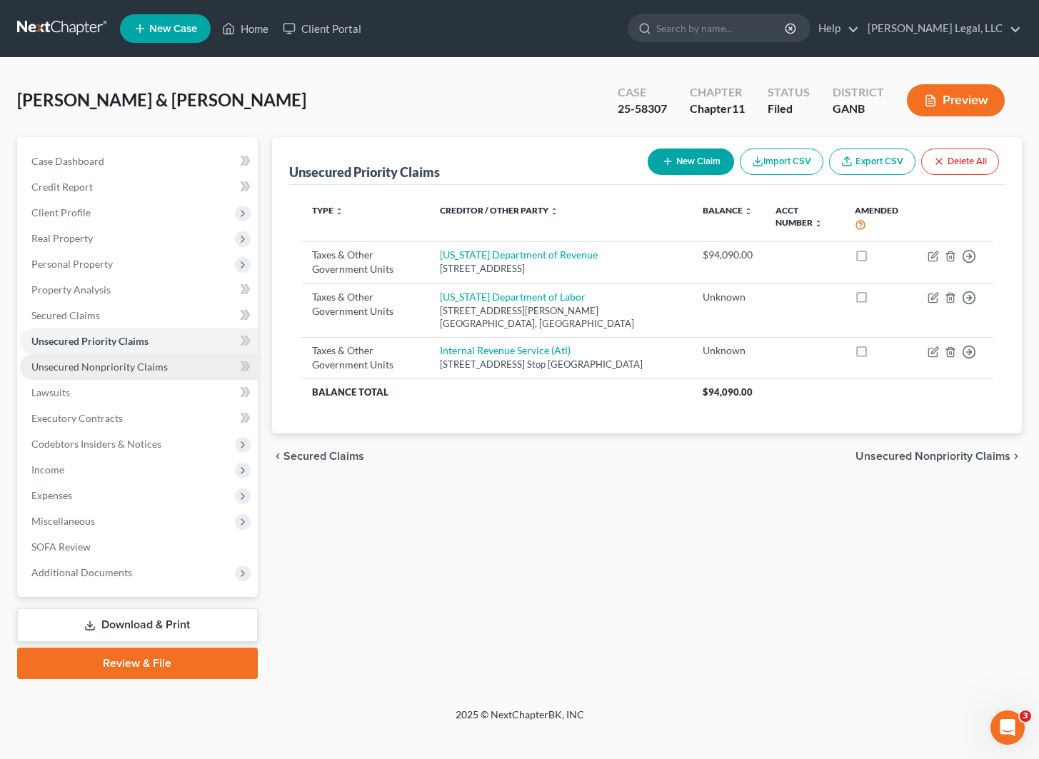
click at [120, 368] on span "Unsecured Nonpriority Claims" at bounding box center [99, 367] width 136 height 12
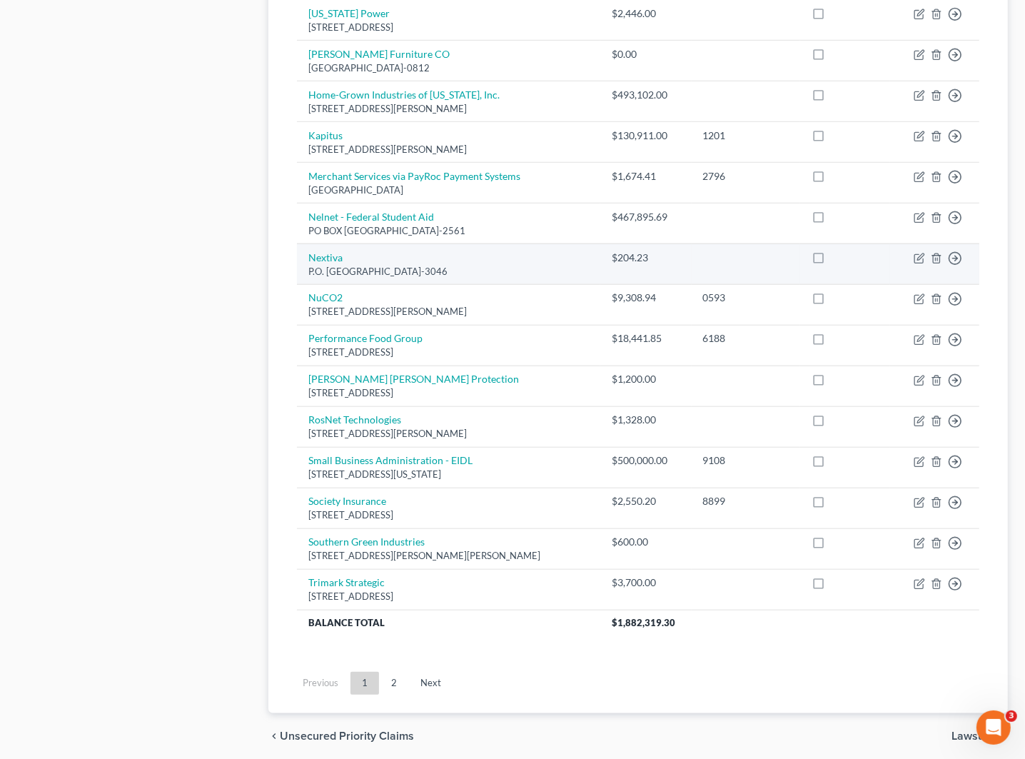
scroll to position [809, 0]
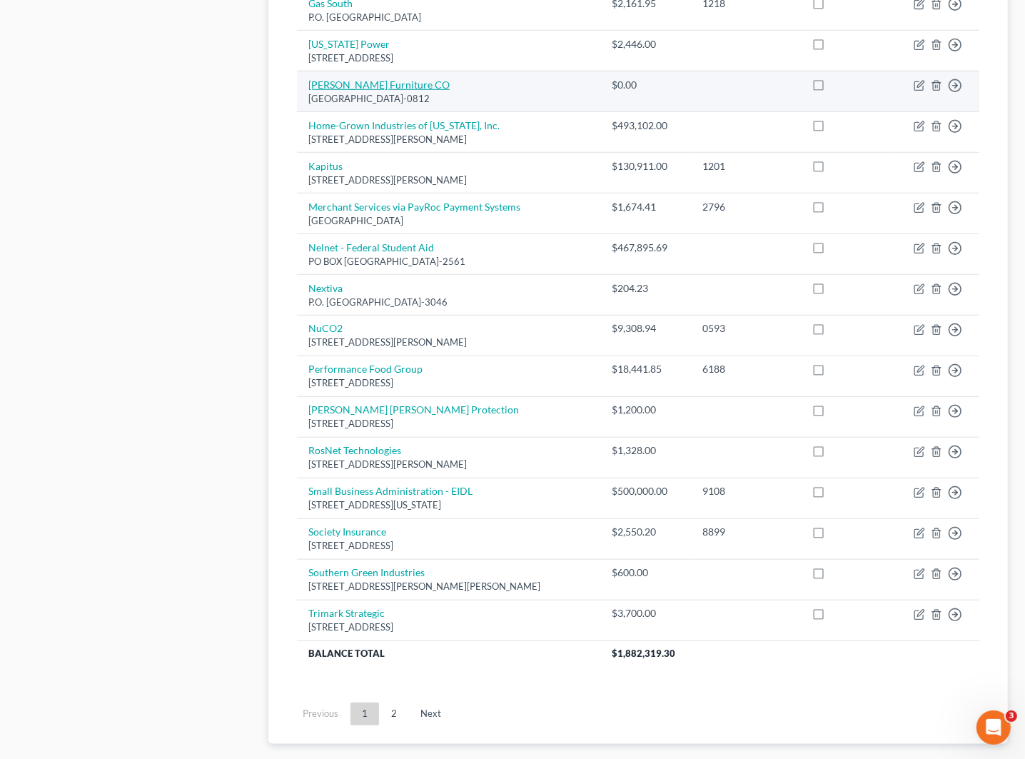
click at [387, 87] on link "Haynes Furniture CO" at bounding box center [378, 85] width 141 height 12
select select "48"
select select "2"
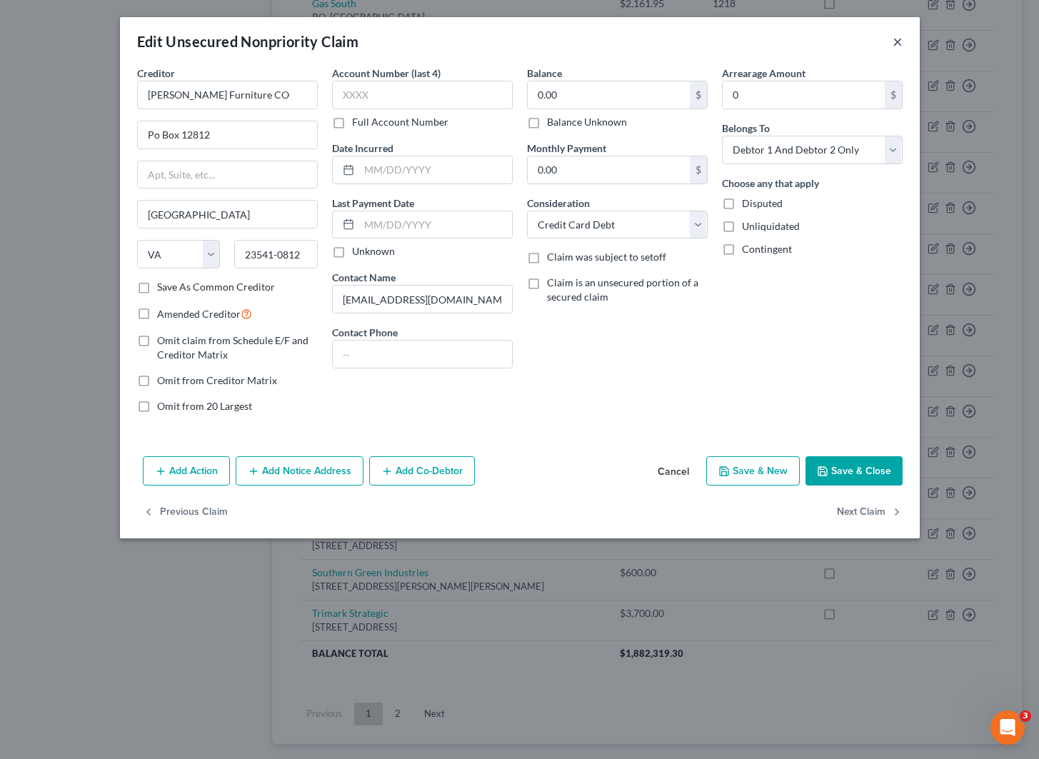
click at [896, 37] on button "×" at bounding box center [897, 41] width 10 height 17
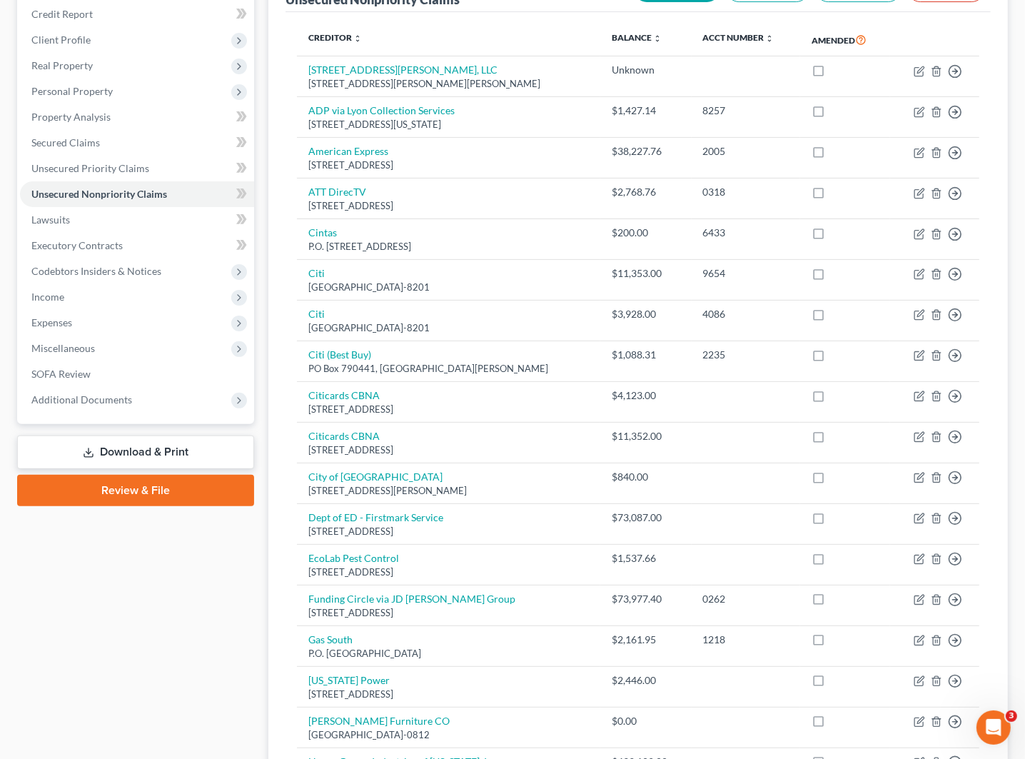
scroll to position [0, 0]
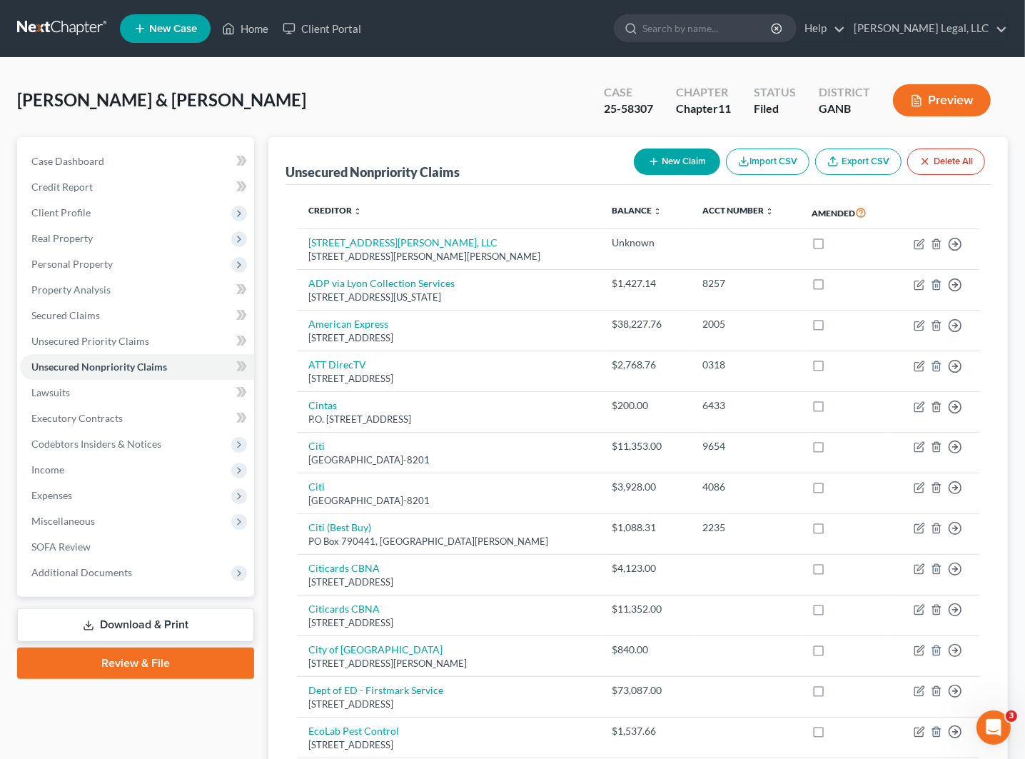
click at [168, 655] on link "Review & File" at bounding box center [135, 663] width 237 height 31
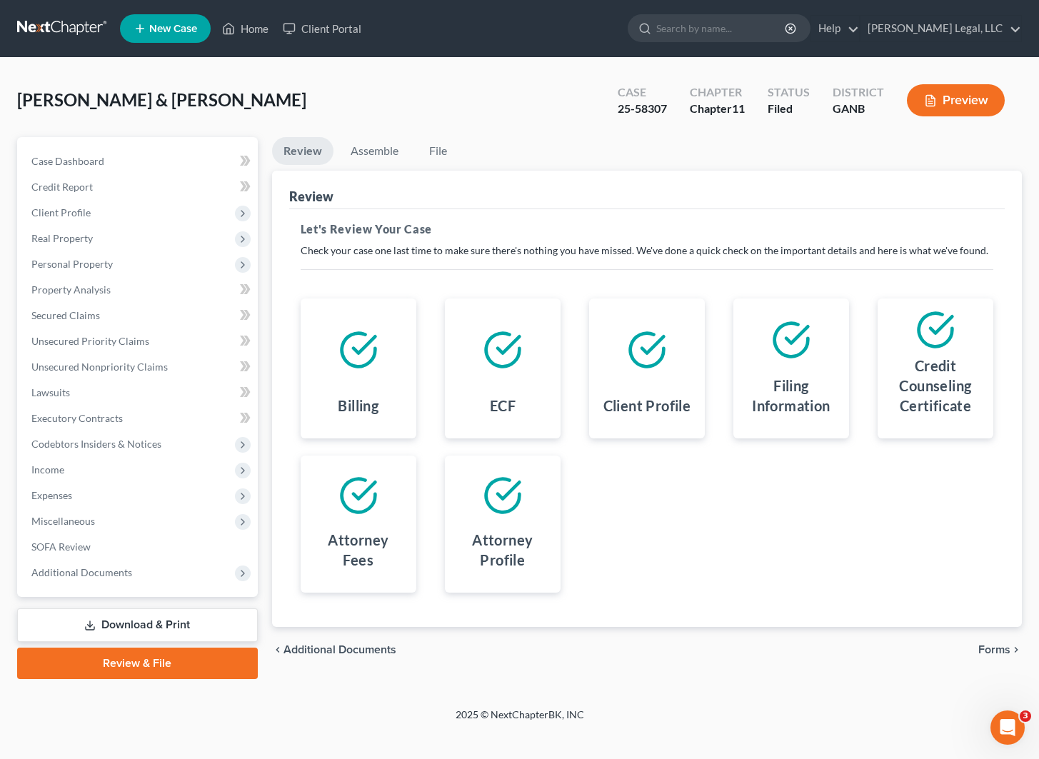
click at [952, 91] on button "Preview" at bounding box center [956, 100] width 98 height 32
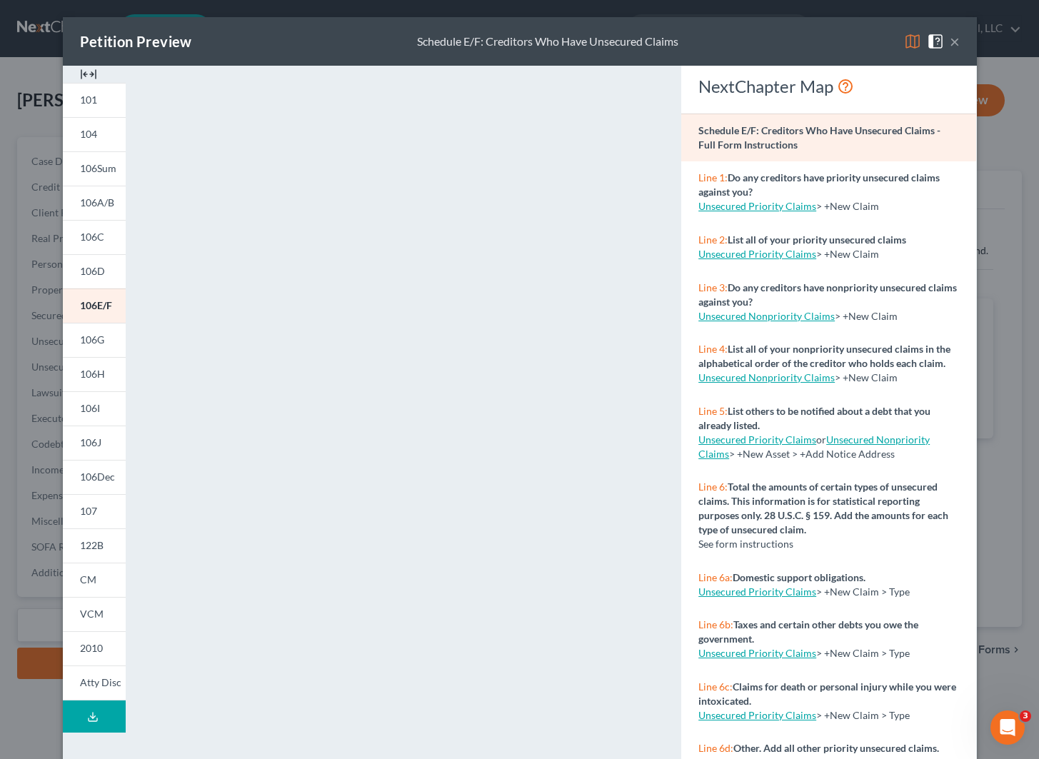
click at [77, 711] on button "Download Draft" at bounding box center [94, 716] width 63 height 32
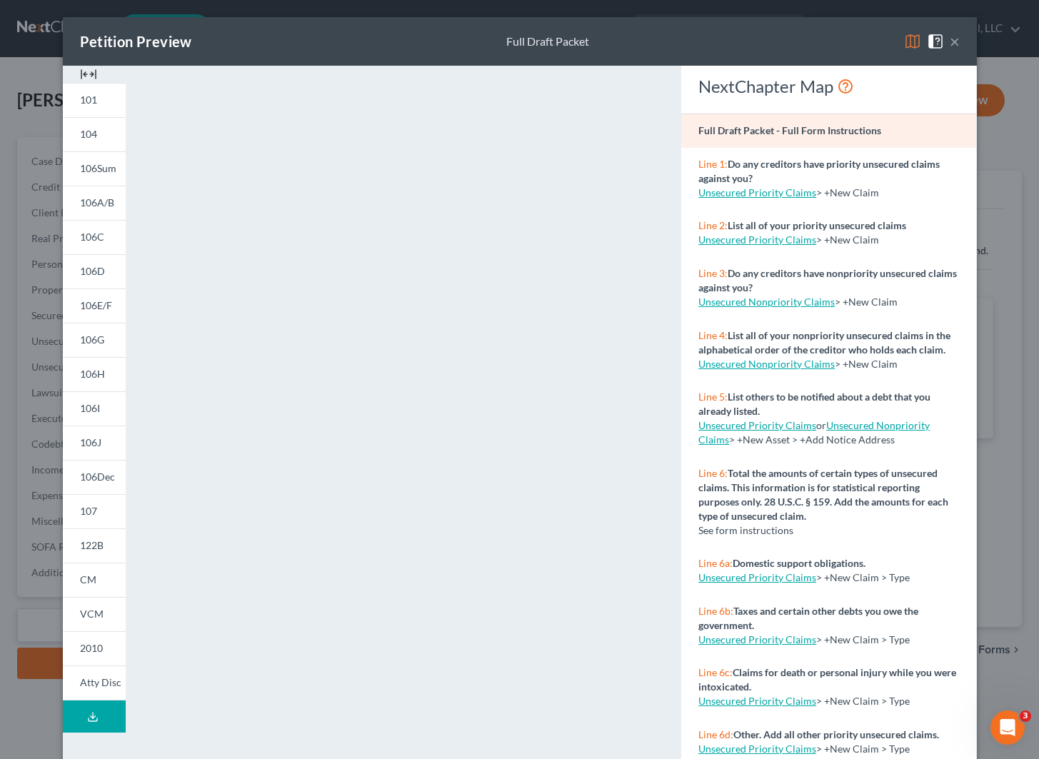
click at [951, 54] on div "Petition Preview Full Draft Packet ×" at bounding box center [520, 41] width 914 height 49
click at [940, 40] on span at bounding box center [938, 40] width 23 height 12
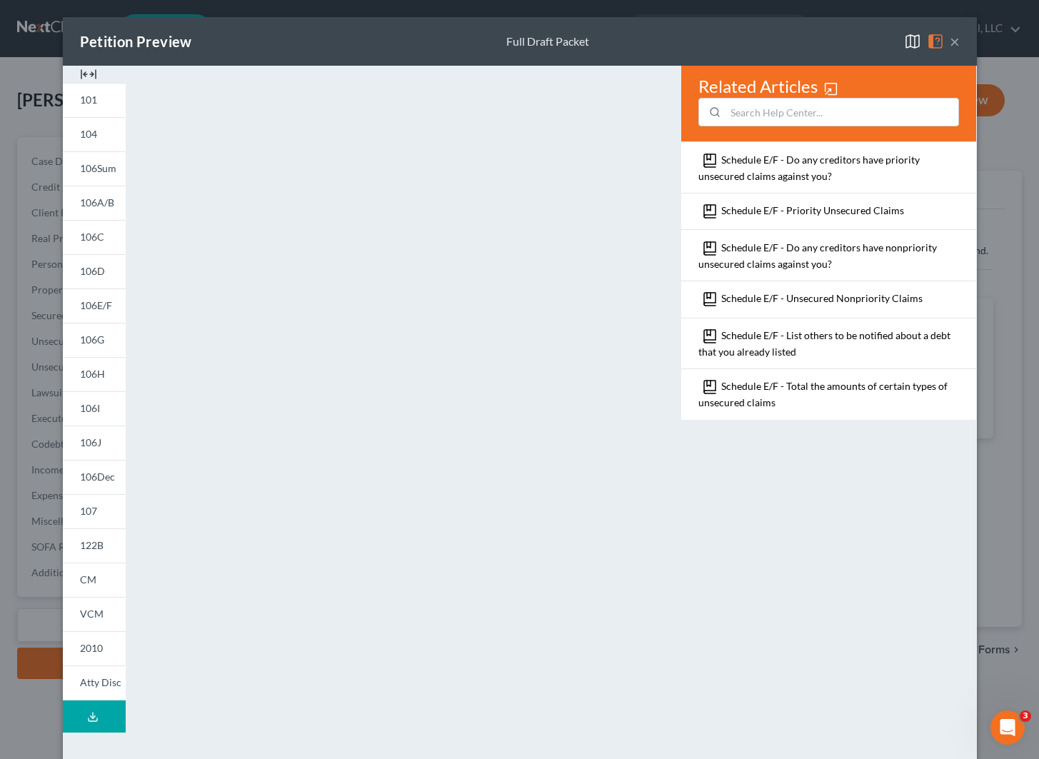
click at [950, 40] on button "×" at bounding box center [955, 41] width 10 height 17
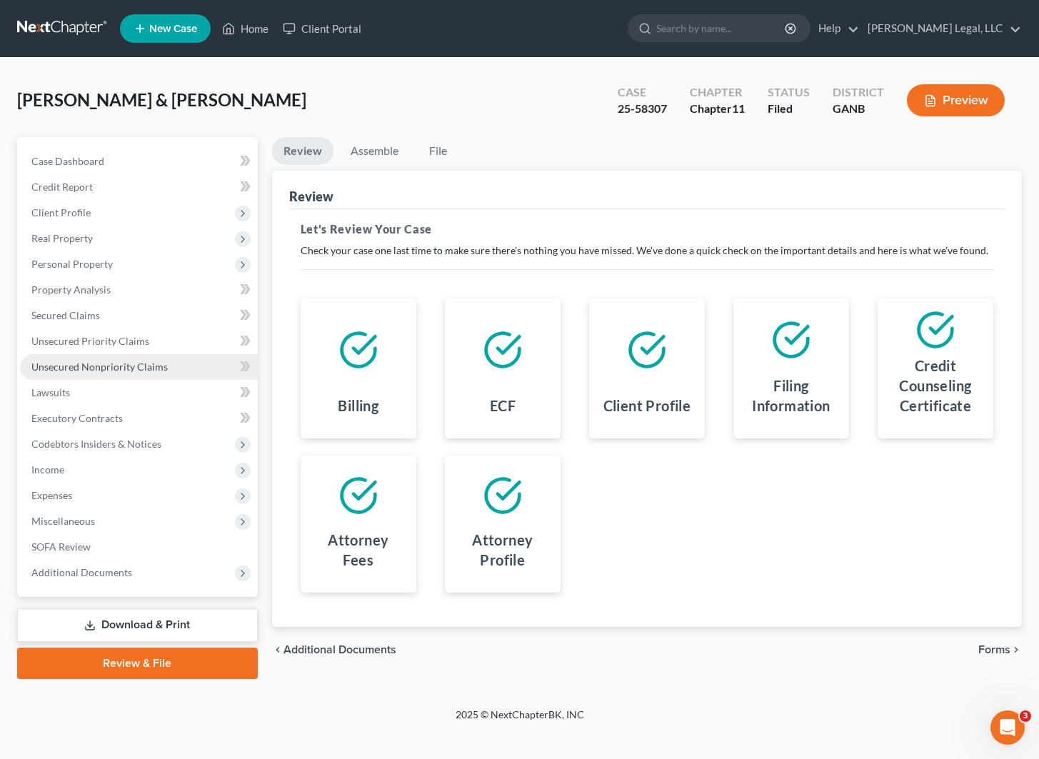
click at [91, 366] on span "Unsecured Nonpriority Claims" at bounding box center [99, 367] width 136 height 12
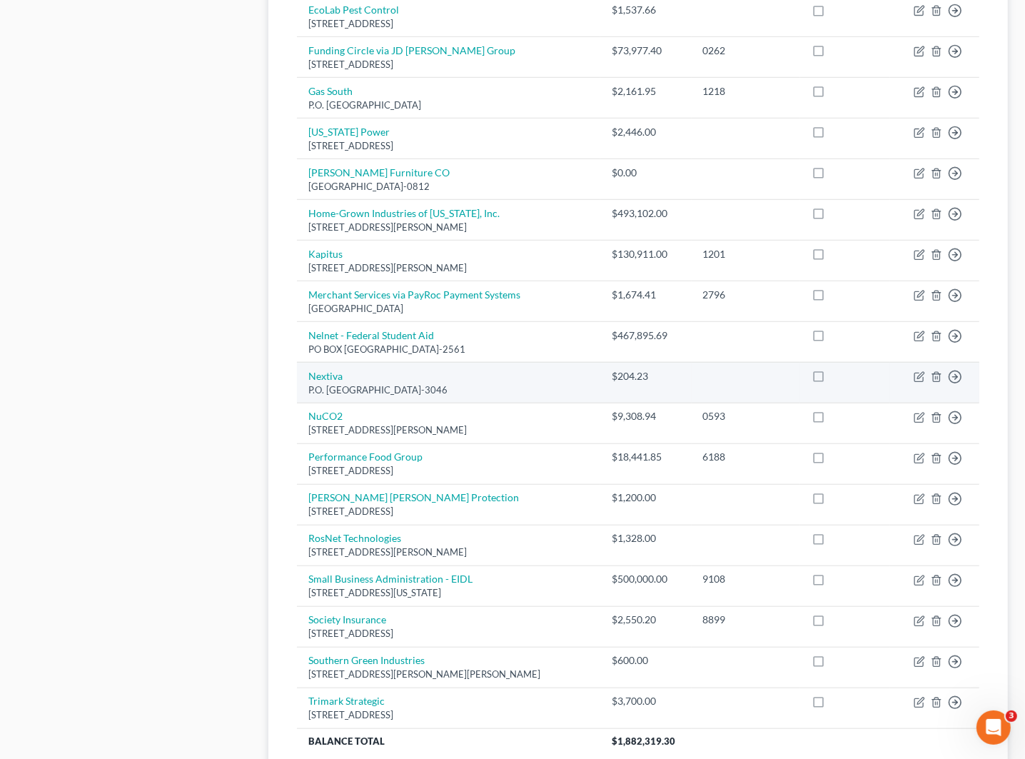
scroll to position [720, 0]
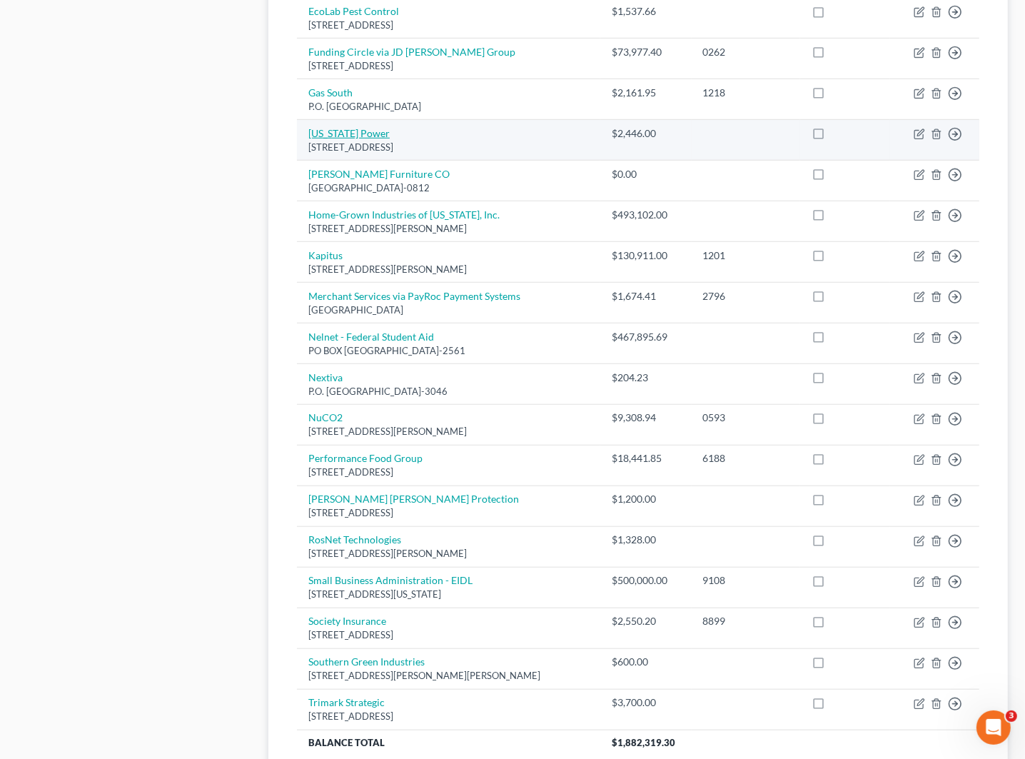
click at [352, 139] on link "Georgia Power" at bounding box center [348, 133] width 81 height 12
select select "10"
select select "2"
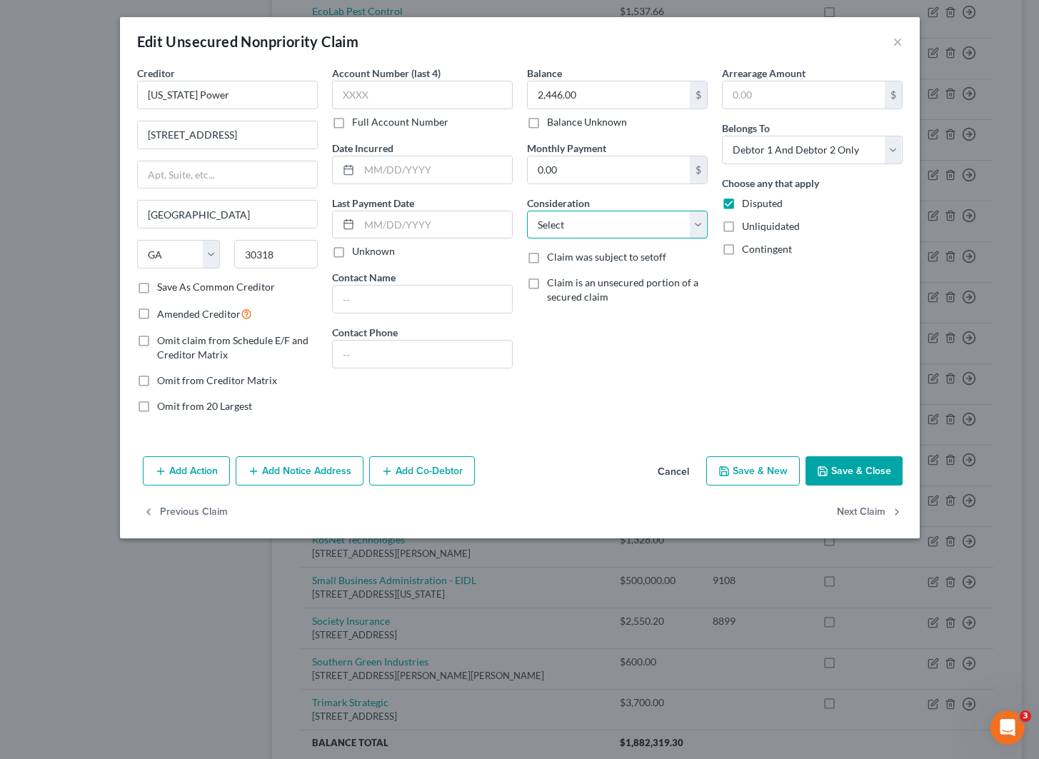
click at [690, 223] on select "Select Cable / Satellite Services Collection Agency Credit Card Debt Debt Couns…" at bounding box center [617, 225] width 181 height 29
select select "20"
click at [527, 211] on select "Select Cable / Satellite Services Collection Agency Credit Card Debt Debt Couns…" at bounding box center [617, 225] width 181 height 29
click at [862, 473] on button "Save & Close" at bounding box center [853, 471] width 97 height 30
type input "0"
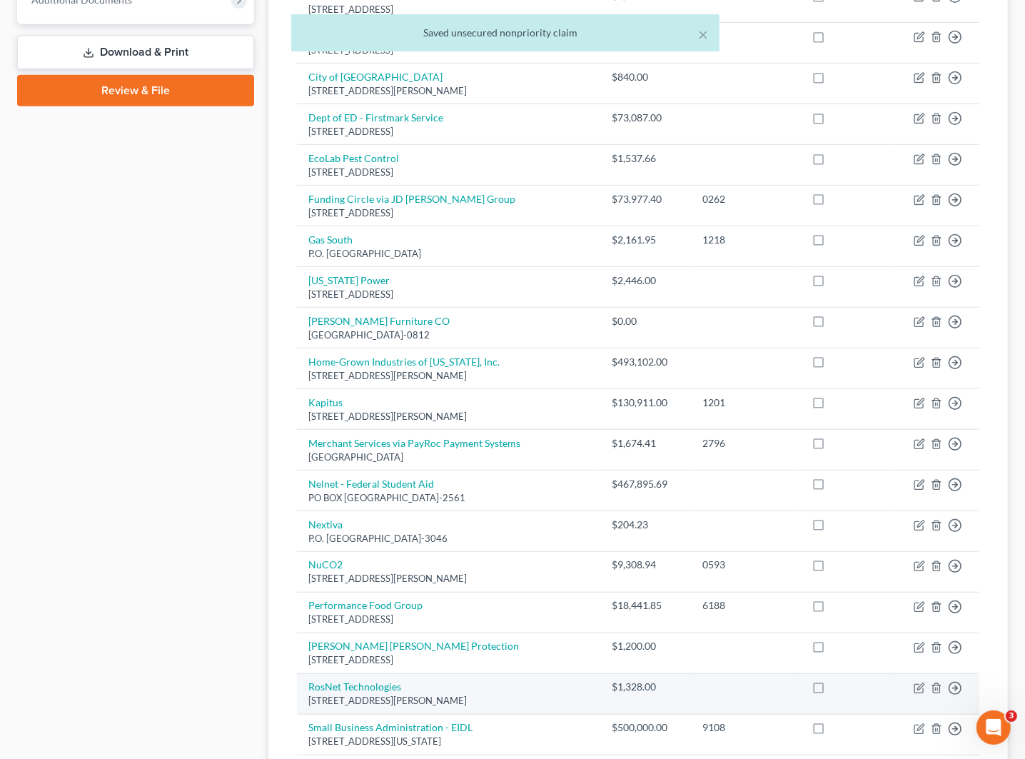
scroll to position [541, 0]
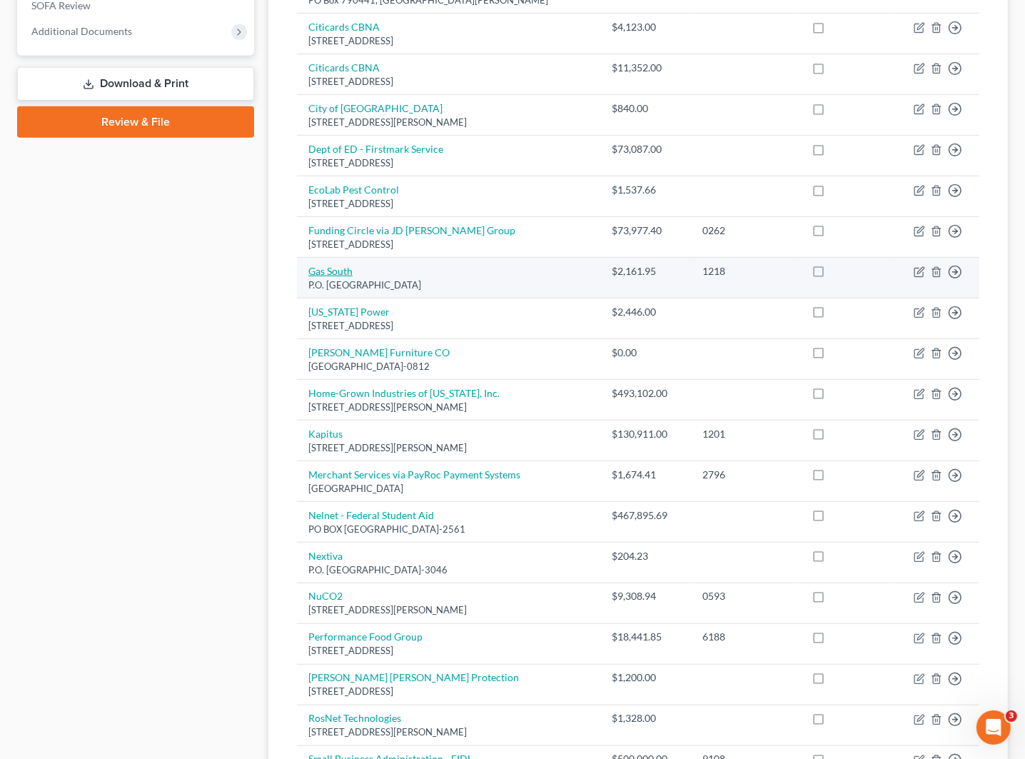
click at [333, 268] on link "Gas South" at bounding box center [330, 271] width 44 height 12
select select "10"
select select "4"
select select "0"
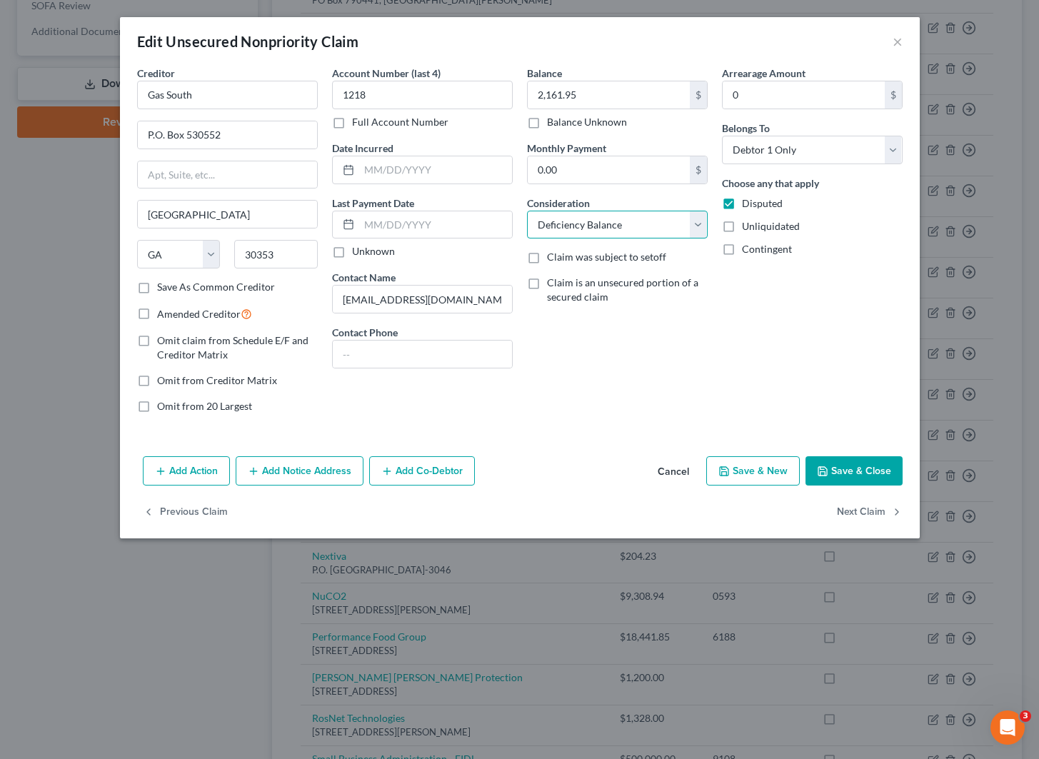
click at [700, 219] on select "Select Cable / Satellite Services Collection Agency Credit Card Debt Debt Couns…" at bounding box center [617, 225] width 181 height 29
select select "20"
click at [527, 211] on select "Select Cable / Satellite Services Collection Agency Credit Card Debt Debt Couns…" at bounding box center [617, 225] width 181 height 29
click at [842, 468] on button "Save & Close" at bounding box center [853, 471] width 97 height 30
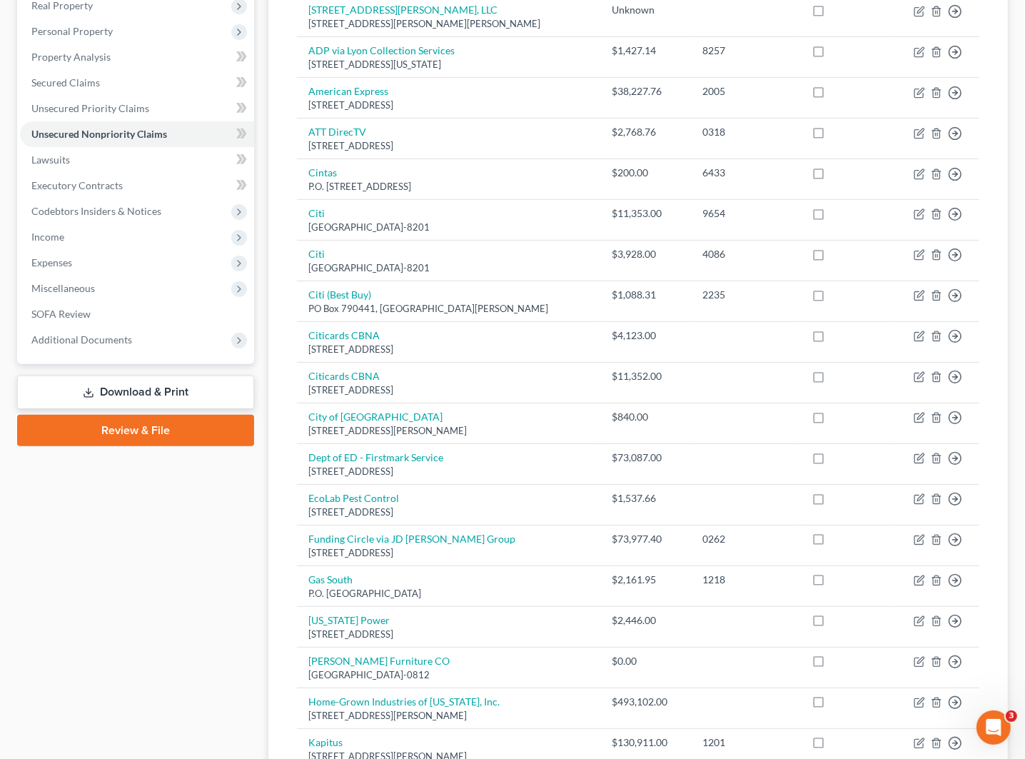
scroll to position [268, 0]
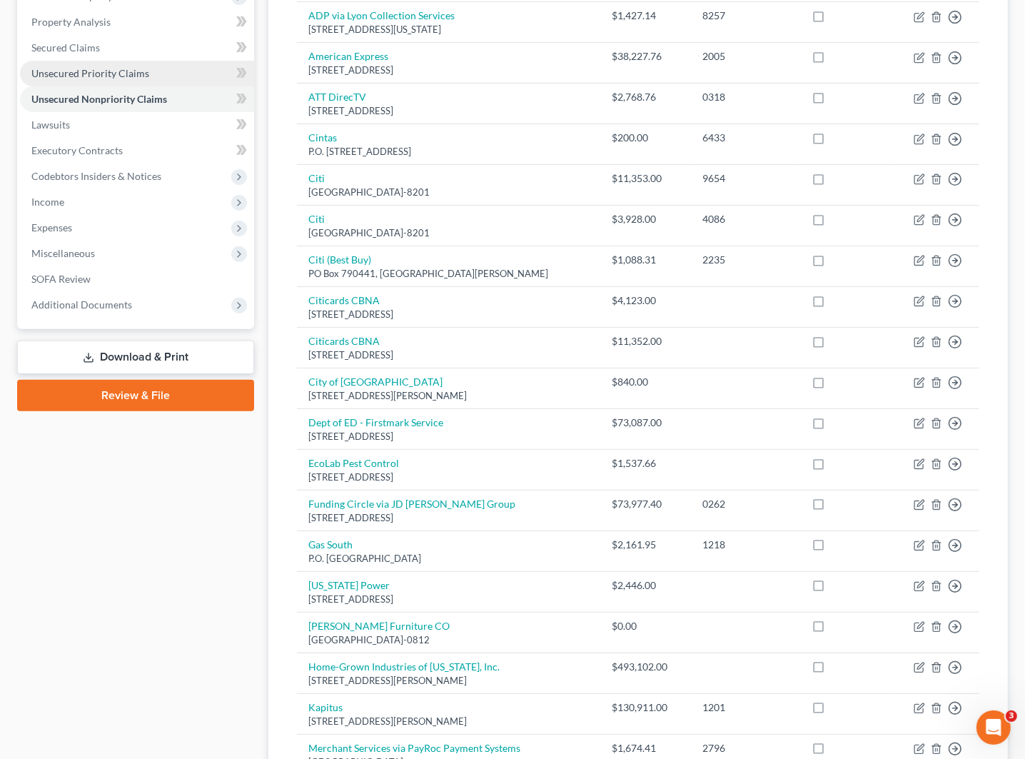
click at [65, 69] on span "Unsecured Priority Claims" at bounding box center [90, 73] width 118 height 12
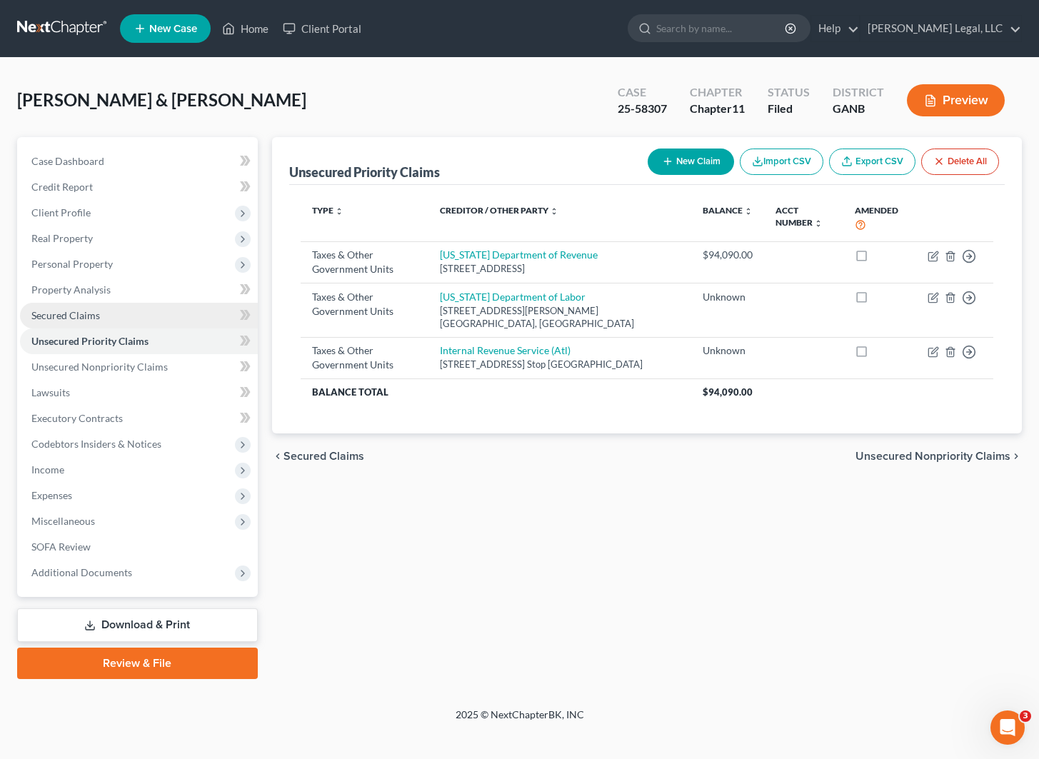
click at [105, 311] on link "Secured Claims" at bounding box center [139, 316] width 238 height 26
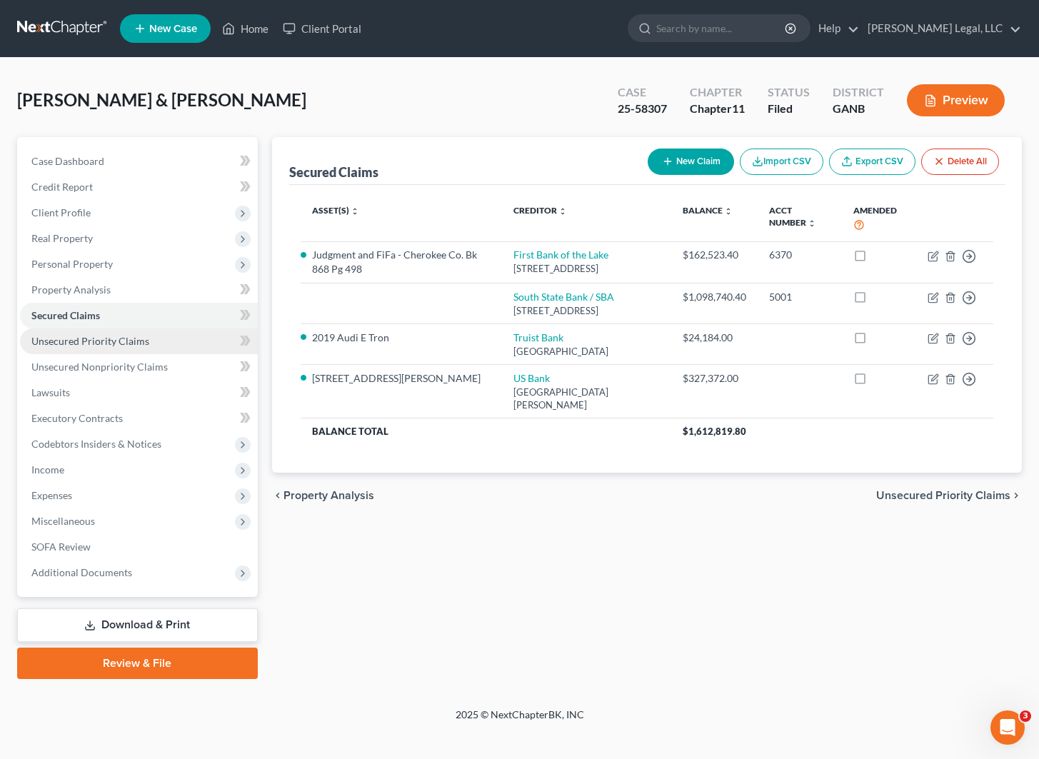
click at [108, 344] on span "Unsecured Priority Claims" at bounding box center [90, 341] width 118 height 12
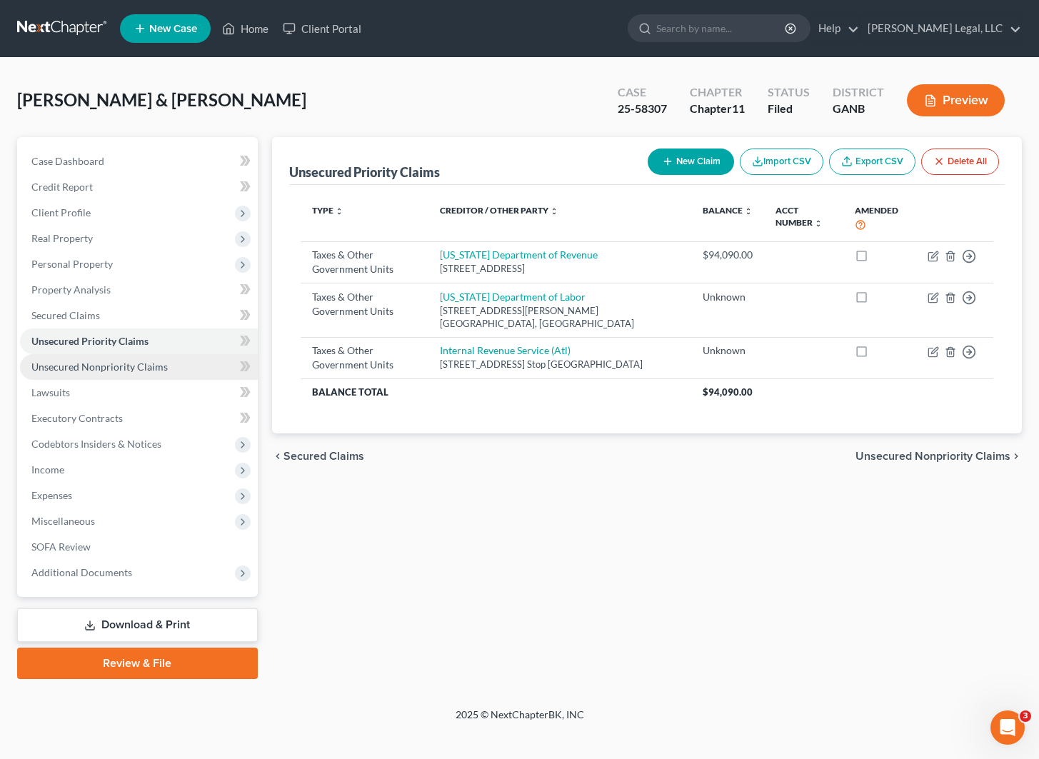
click at [126, 365] on span "Unsecured Nonpriority Claims" at bounding box center [99, 367] width 136 height 12
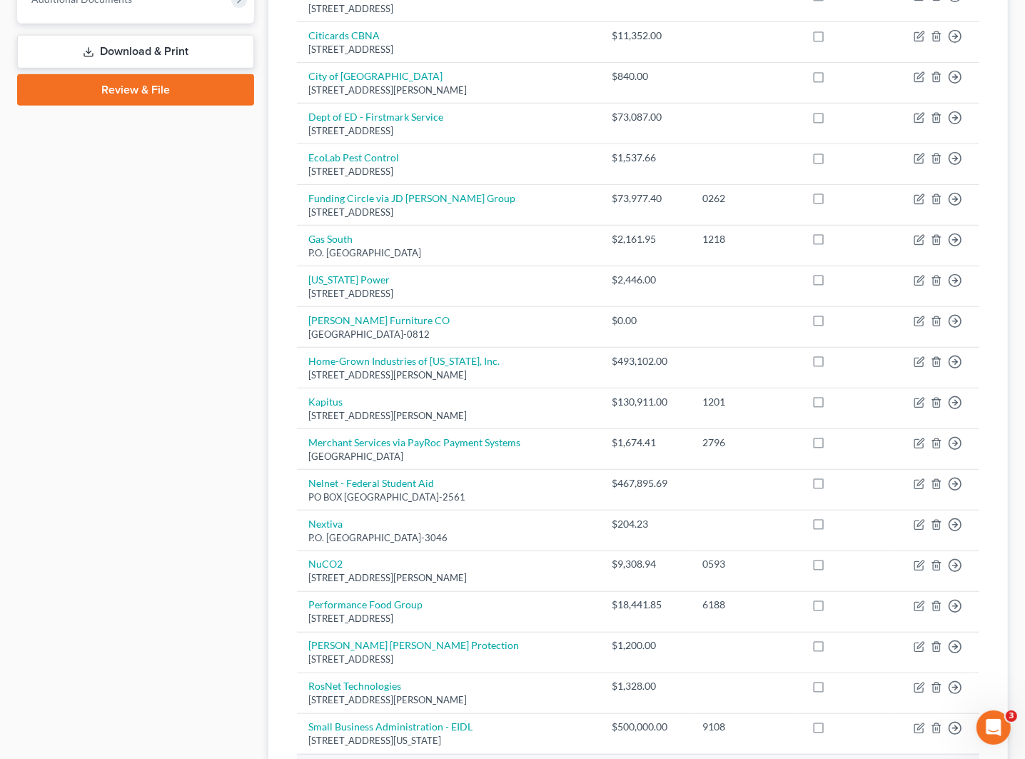
scroll to position [898, 0]
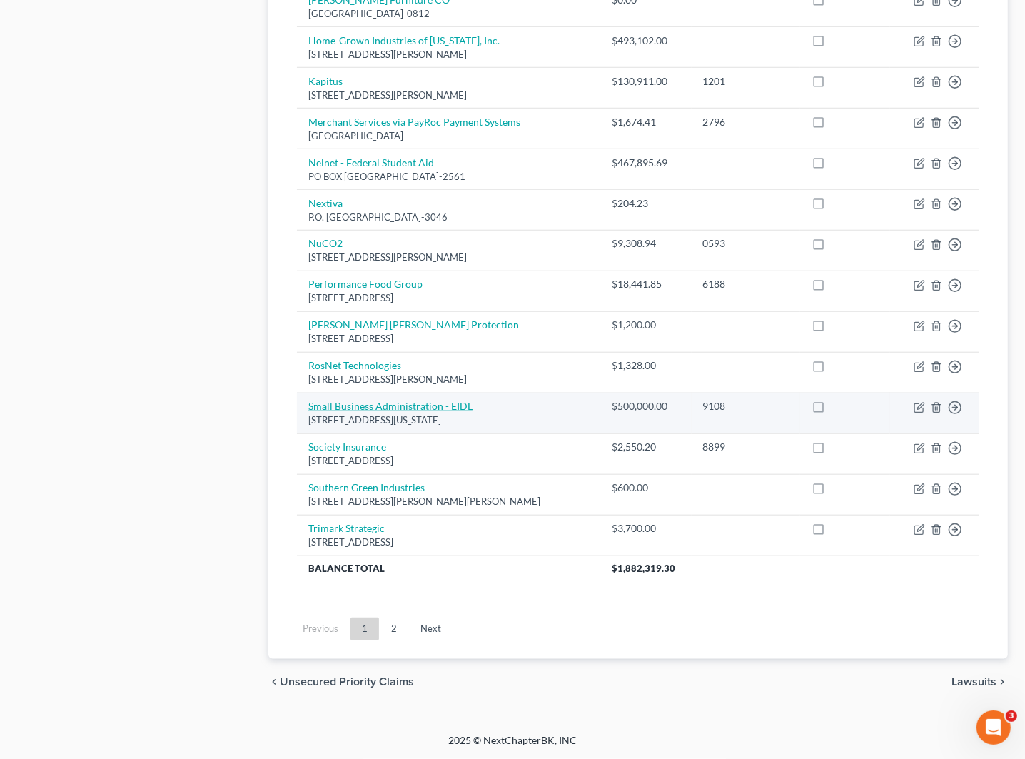
click at [428, 402] on link "Small Business Administration - EIDL" at bounding box center [390, 406] width 164 height 12
select select "8"
select select "2"
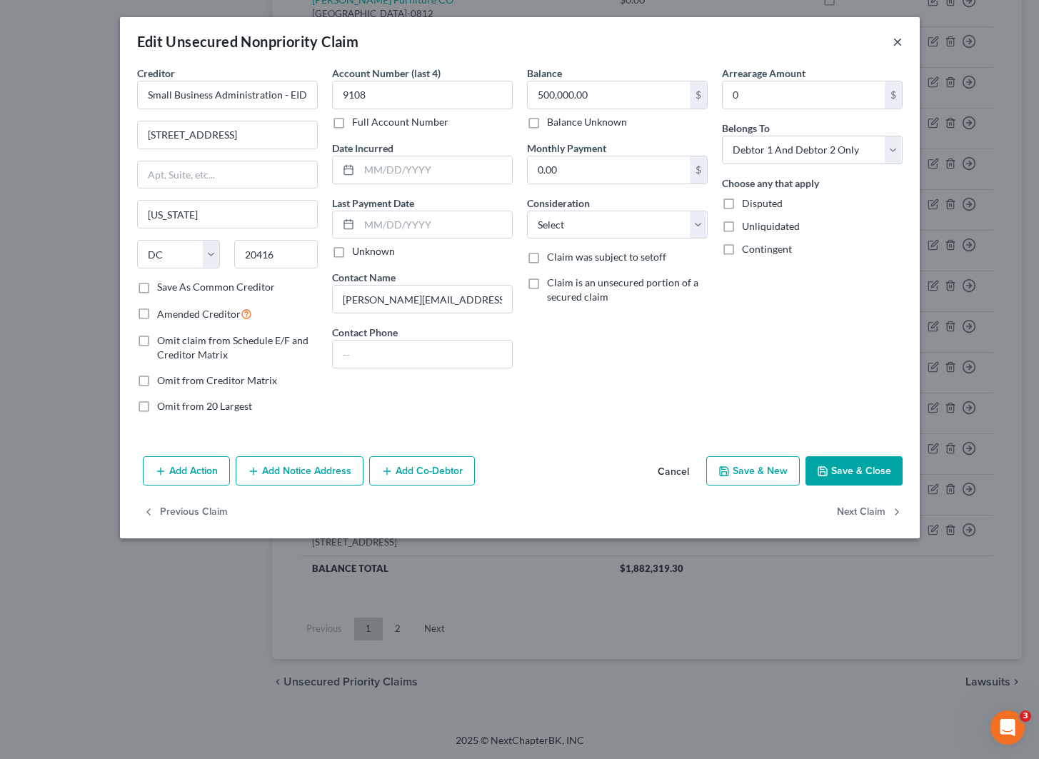
click at [896, 43] on button "×" at bounding box center [897, 41] width 10 height 17
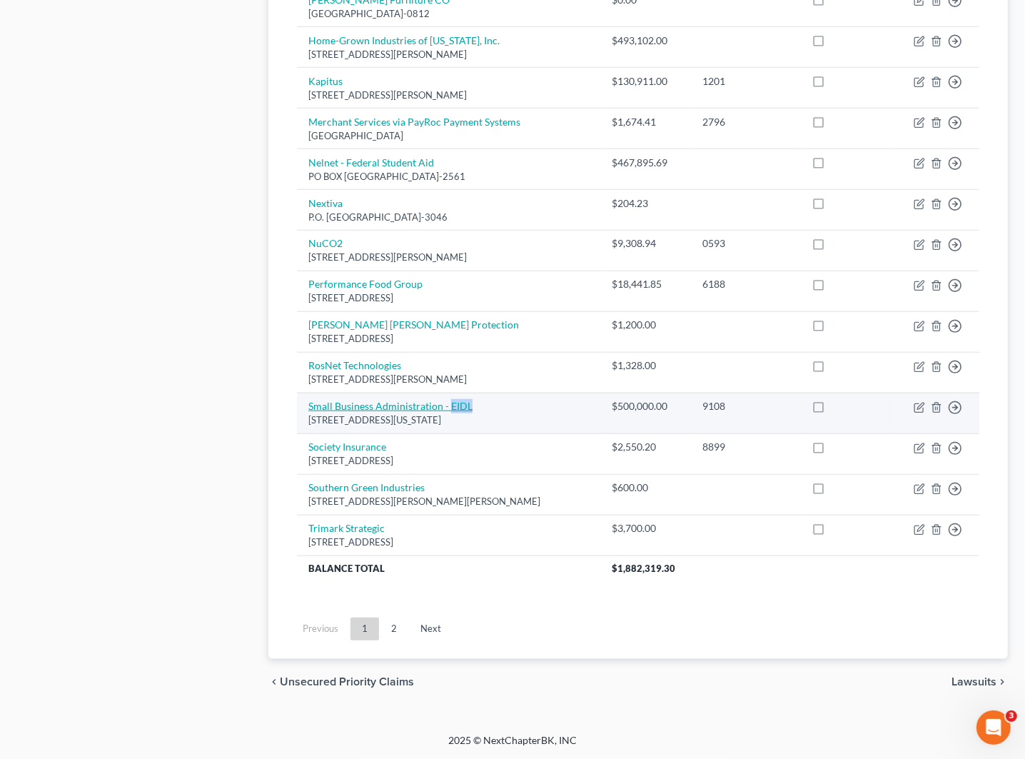
click at [341, 403] on link "Small Business Administration - EIDL" at bounding box center [390, 406] width 164 height 12
select select "8"
select select "2"
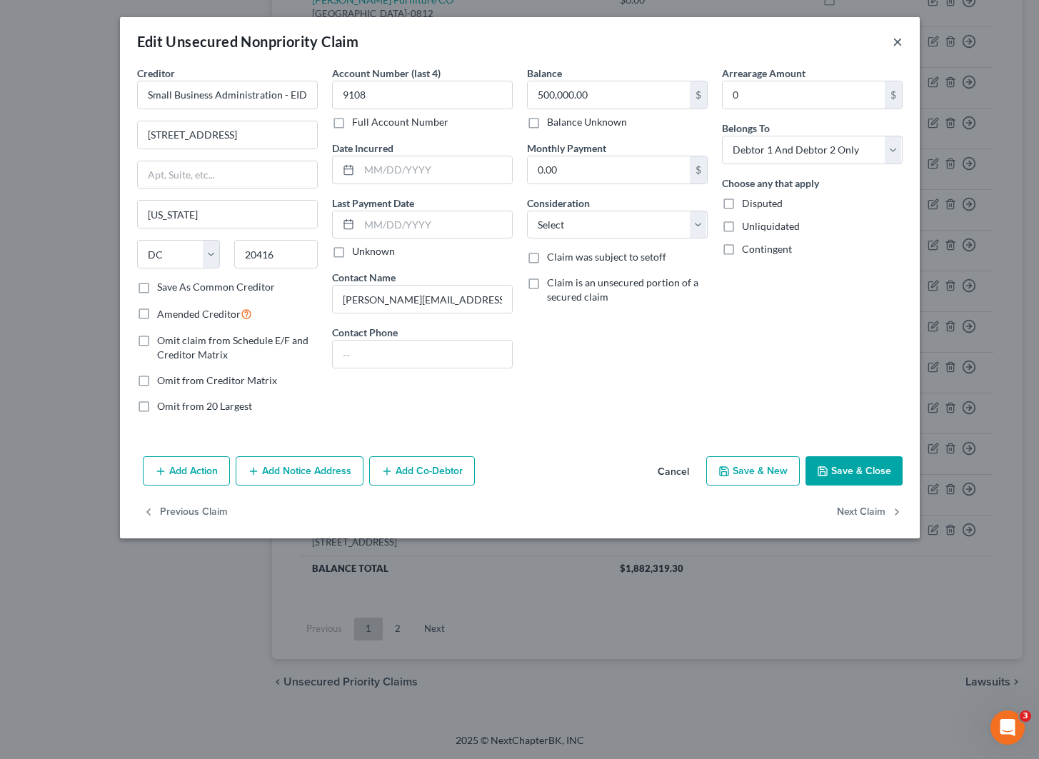
click at [897, 39] on button "×" at bounding box center [897, 41] width 10 height 17
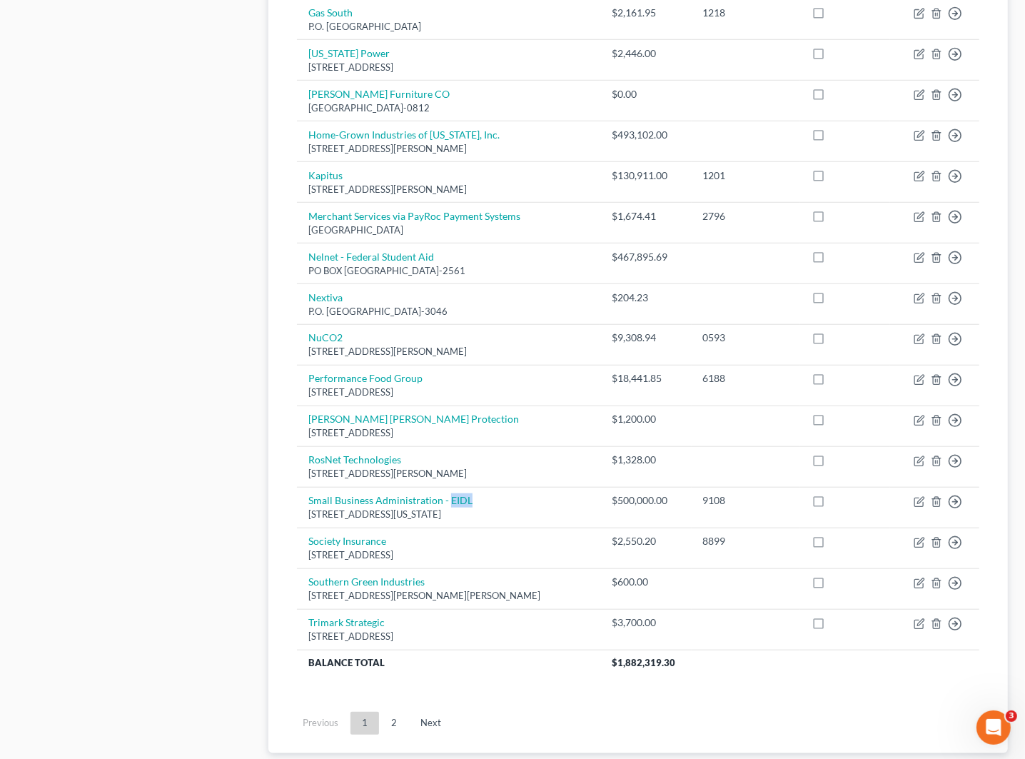
scroll to position [0, 0]
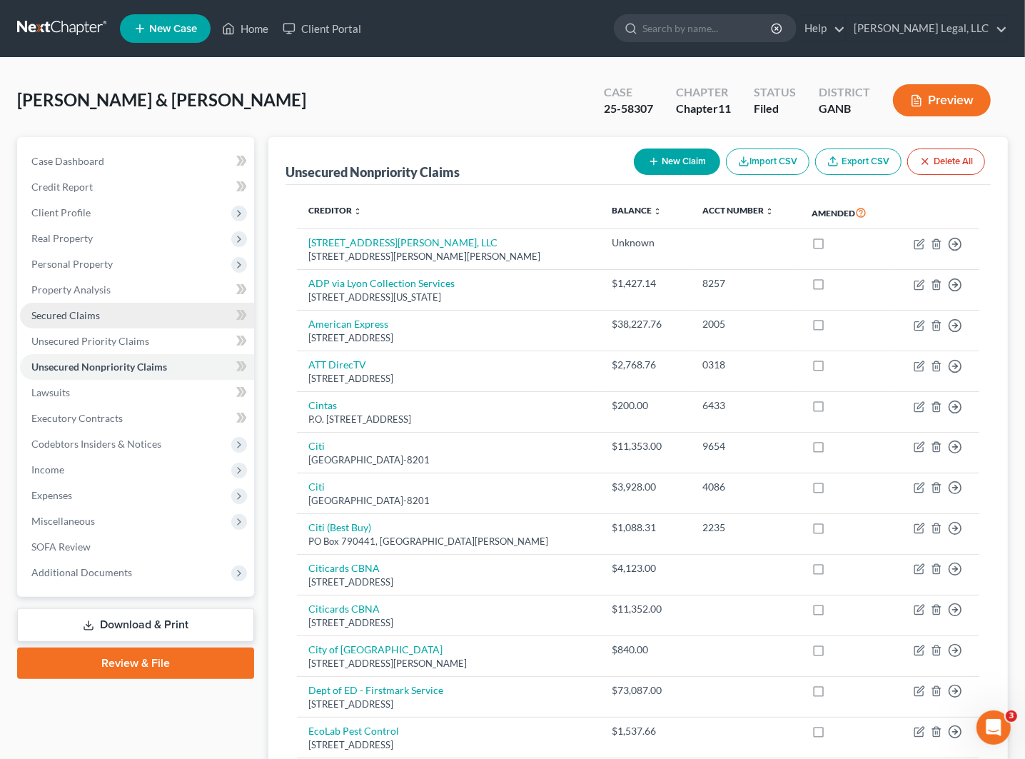
click at [100, 307] on link "Secured Claims" at bounding box center [137, 316] width 234 height 26
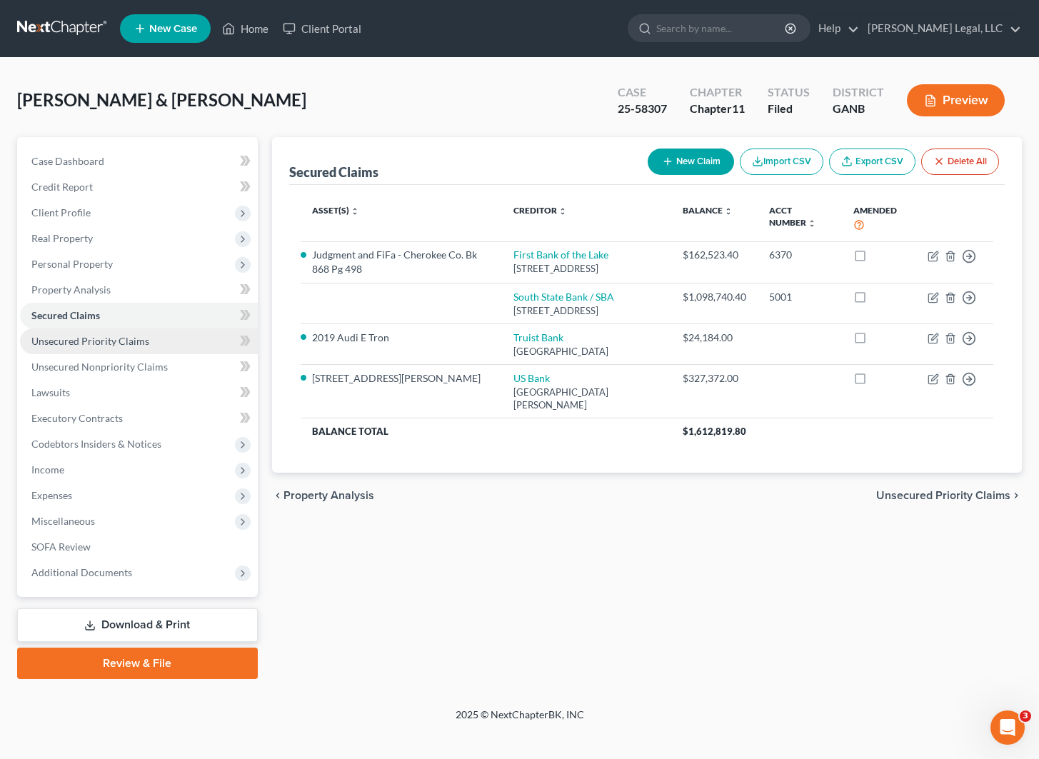
click at [118, 338] on span "Unsecured Priority Claims" at bounding box center [90, 341] width 118 height 12
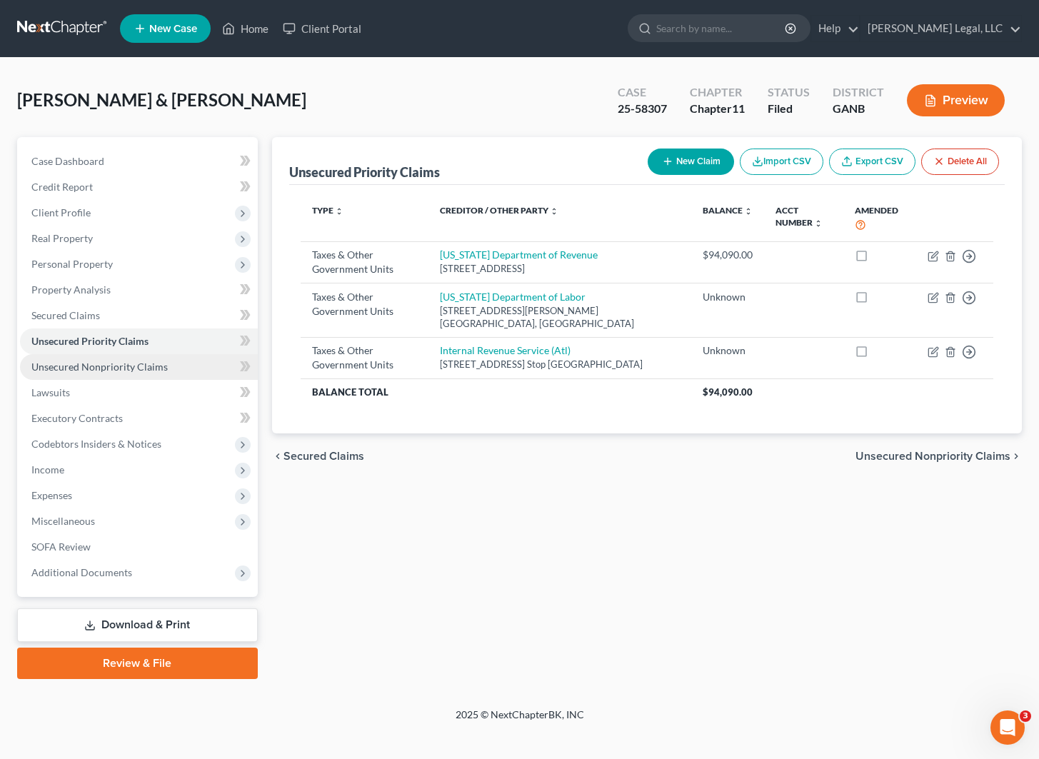
click at [120, 358] on link "Unsecured Nonpriority Claims" at bounding box center [139, 367] width 238 height 26
